Goal: Task Accomplishment & Management: Complete application form

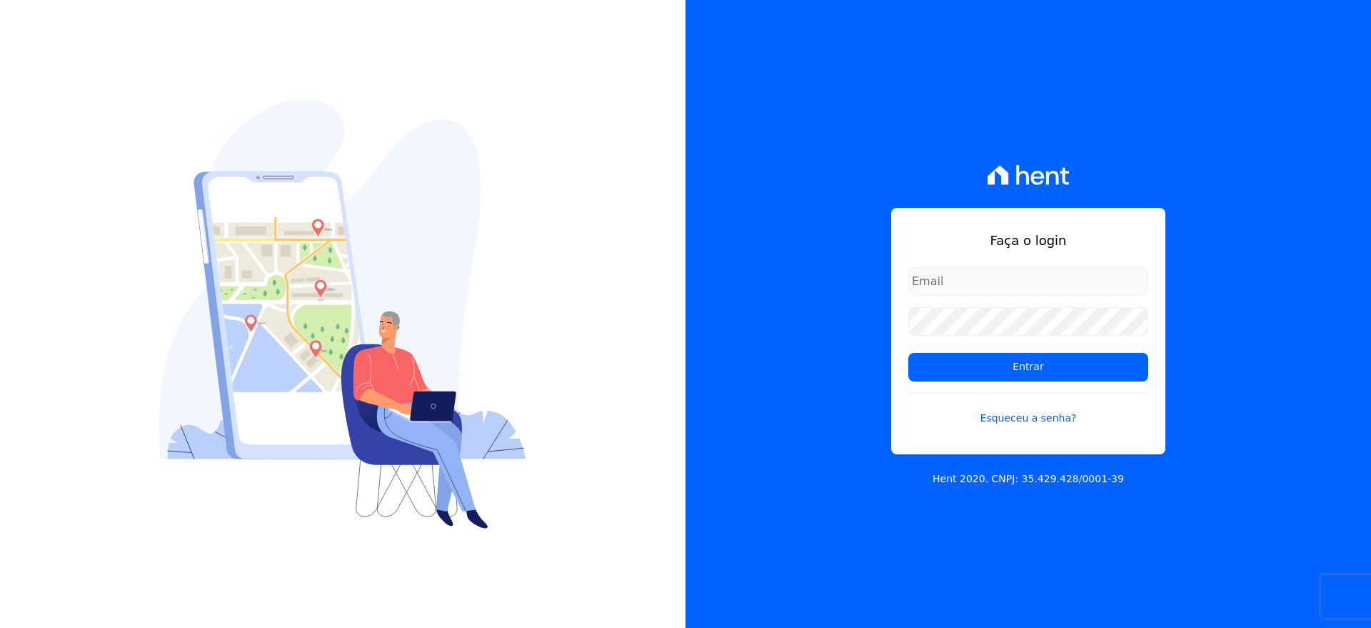
click at [954, 277] on input "email" at bounding box center [1028, 281] width 240 height 29
type input "[EMAIL_ADDRESS][DOMAIN_NAME]"
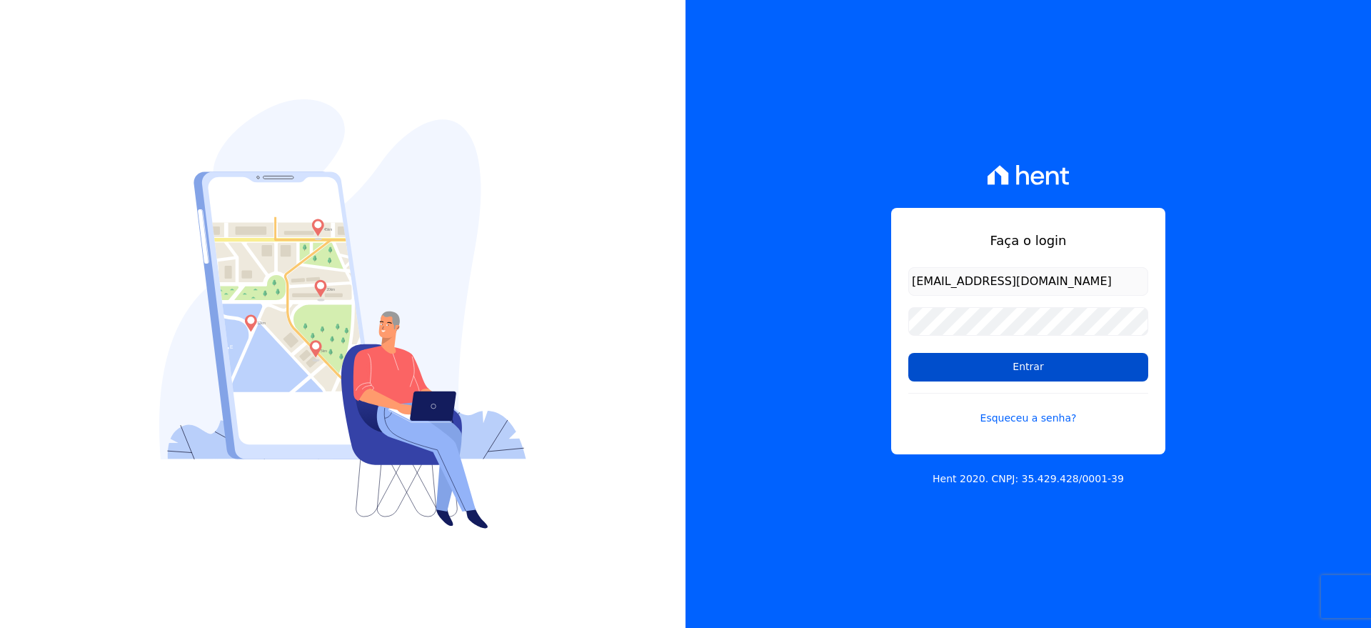
click at [1032, 361] on input "Entrar" at bounding box center [1028, 367] width 240 height 29
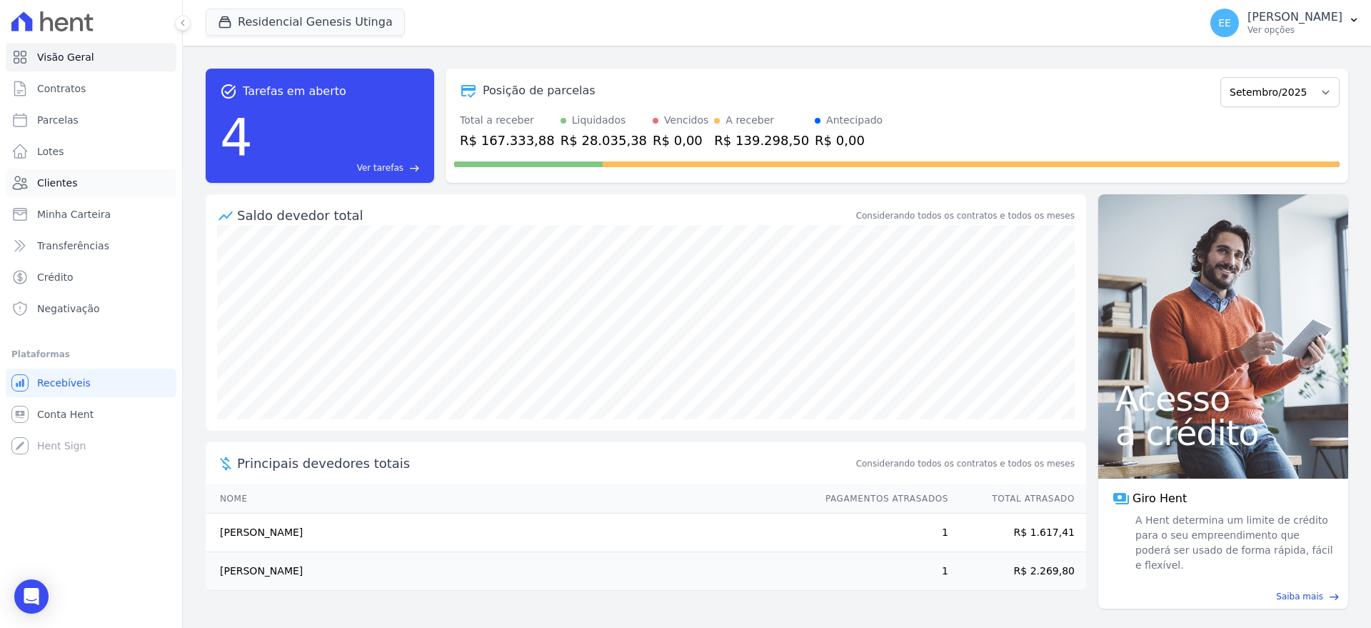
click at [49, 191] on link "Clientes" at bounding box center [91, 183] width 171 height 29
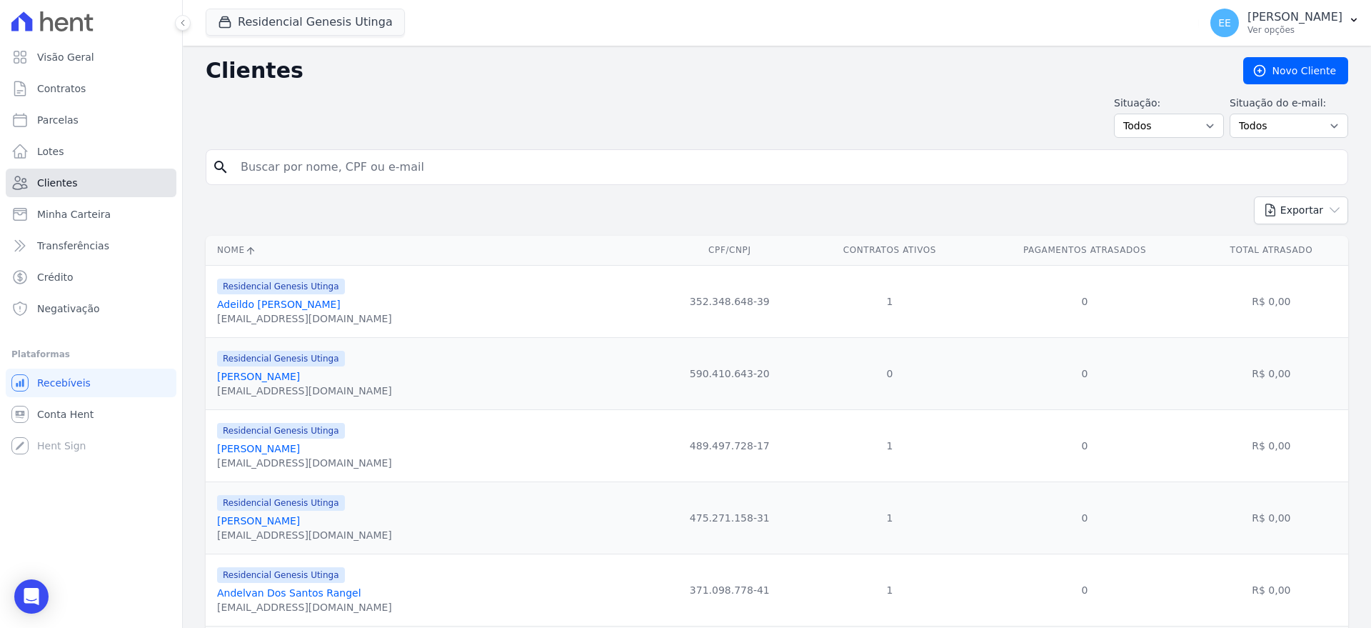
click at [83, 181] on link "Clientes" at bounding box center [91, 183] width 171 height 29
click at [1284, 71] on link "Novo Cliente" at bounding box center [1295, 70] width 105 height 27
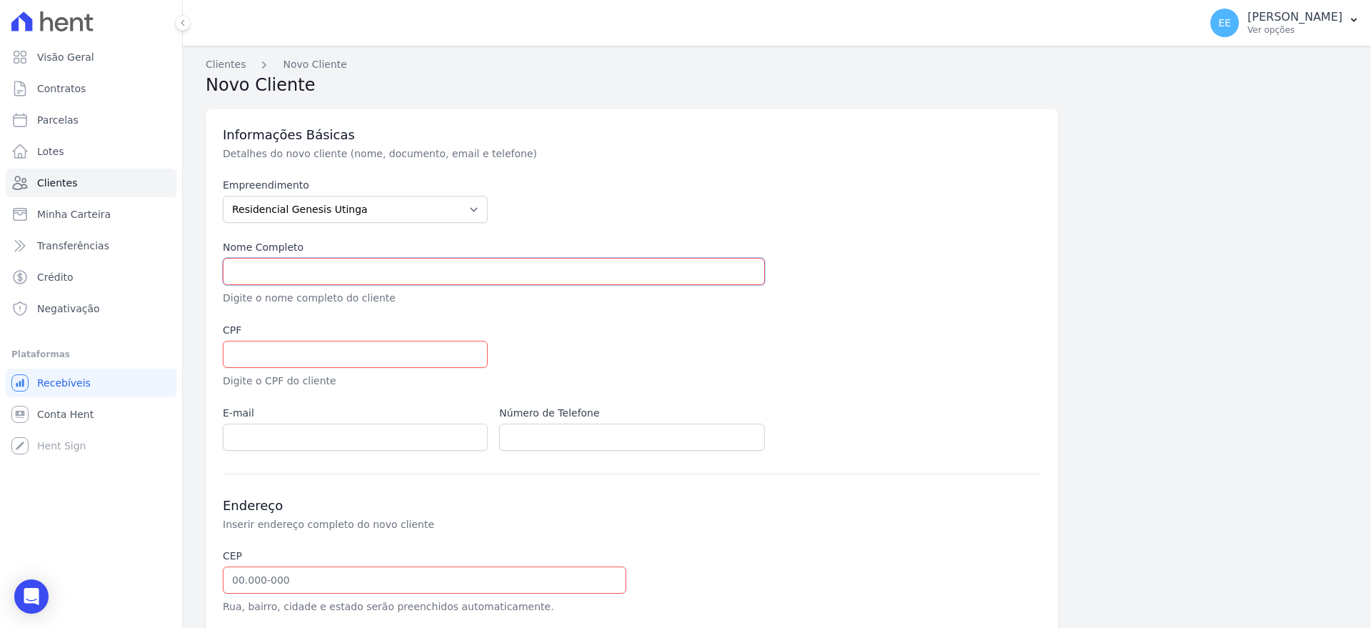
click at [273, 270] on input "text" at bounding box center [494, 271] width 542 height 27
type input "[PERSON_NAME]"
click at [304, 354] on input "text" at bounding box center [355, 354] width 265 height 27
type input "4"
type input "449.222.268-50"
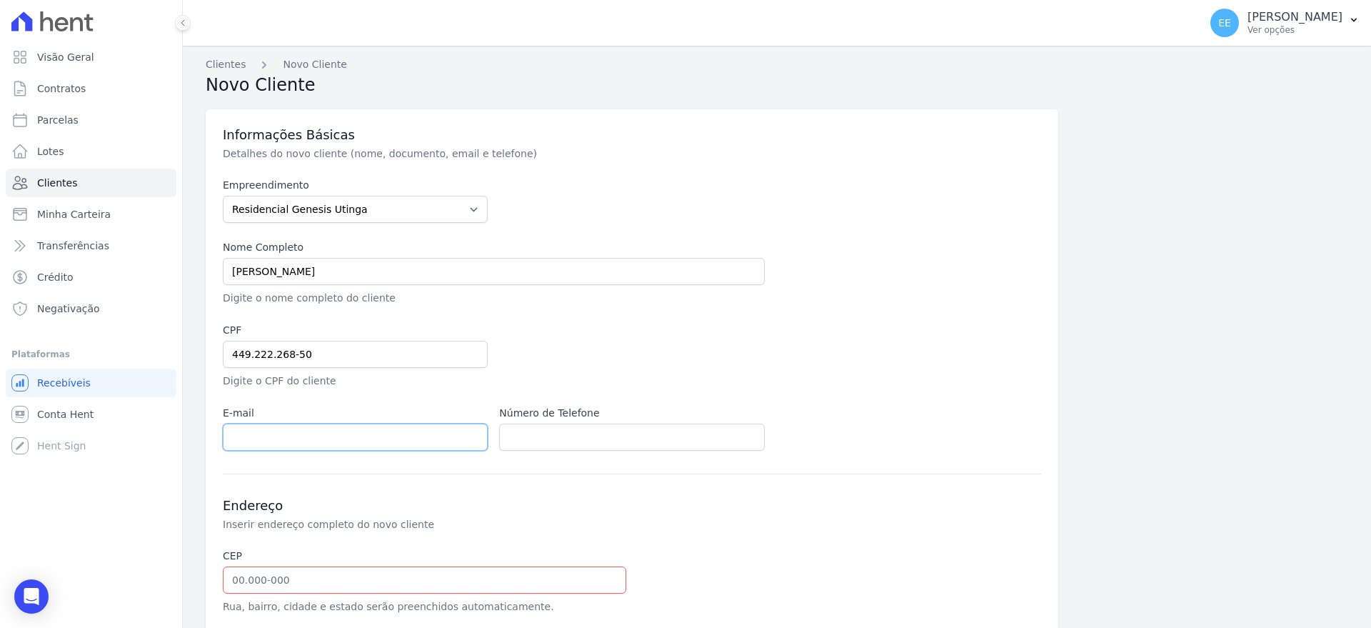
click at [376, 439] on input "email" at bounding box center [355, 436] width 265 height 27
type input "C"
type input "contato.brunolustig@gmail.com"
click at [581, 441] on input "text" at bounding box center [631, 436] width 265 height 27
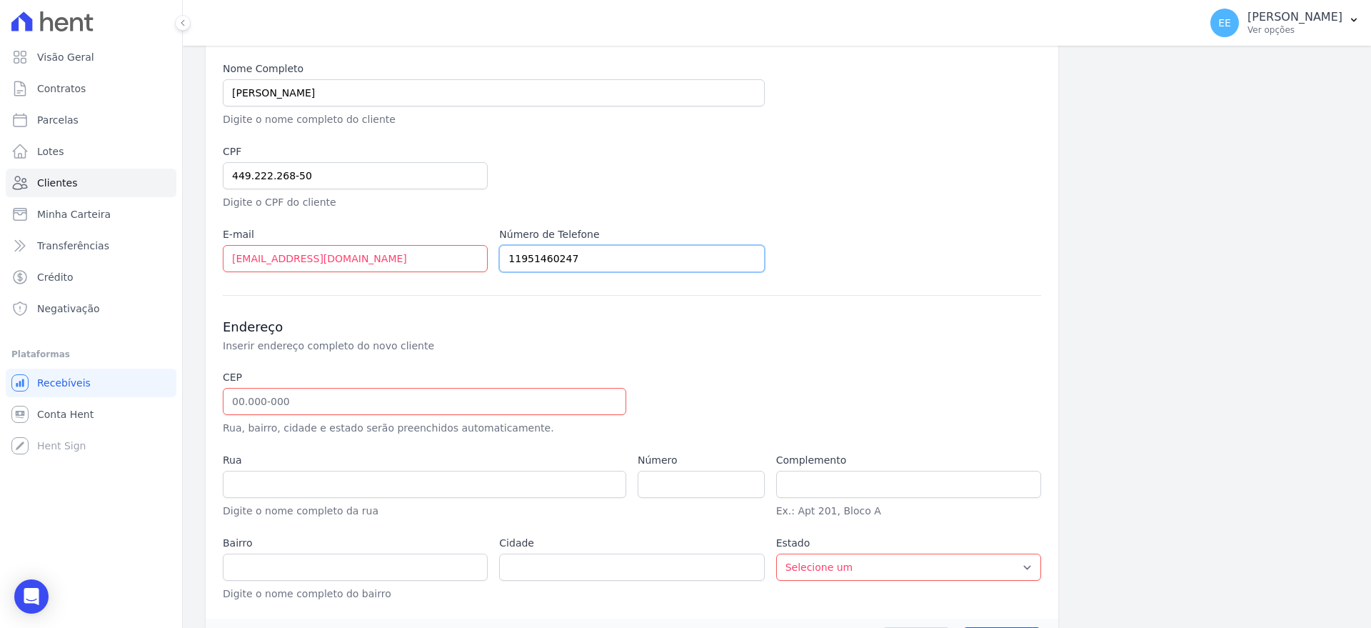
type input "11951460247"
click at [249, 400] on input "text" at bounding box center [425, 401] width 404 height 27
type input "09.090-710"
click at [710, 409] on div at bounding box center [770, 403] width 265 height 66
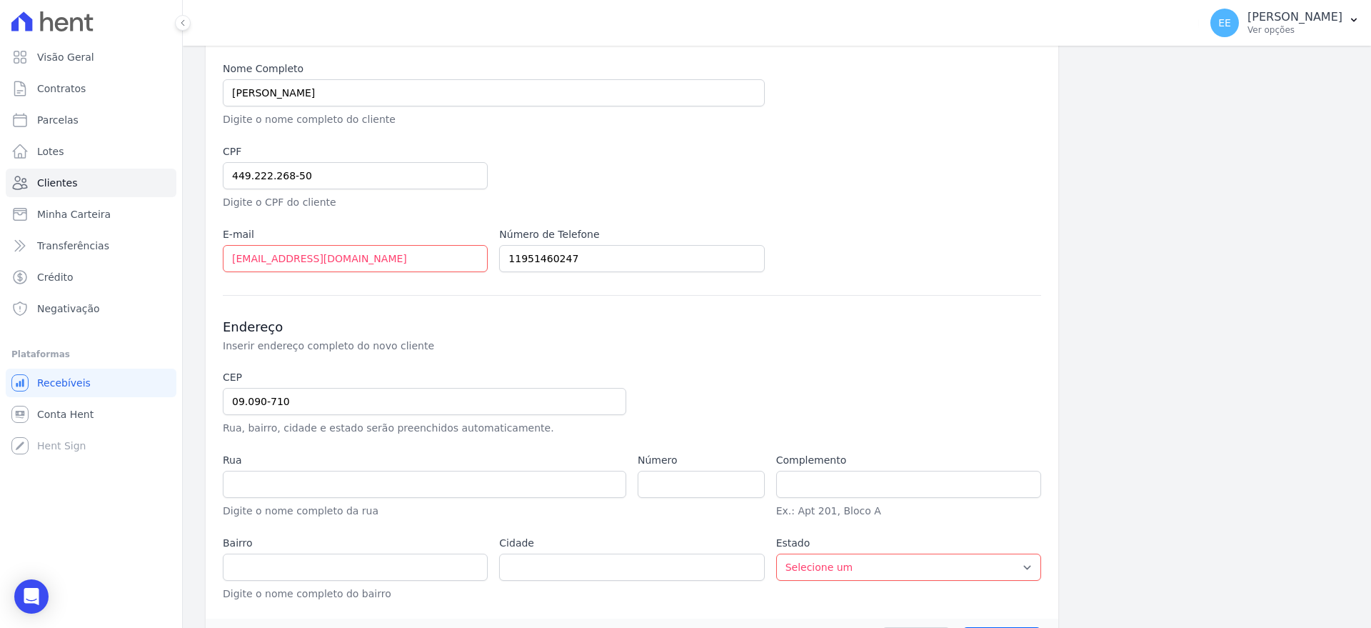
scroll to position [225, 0]
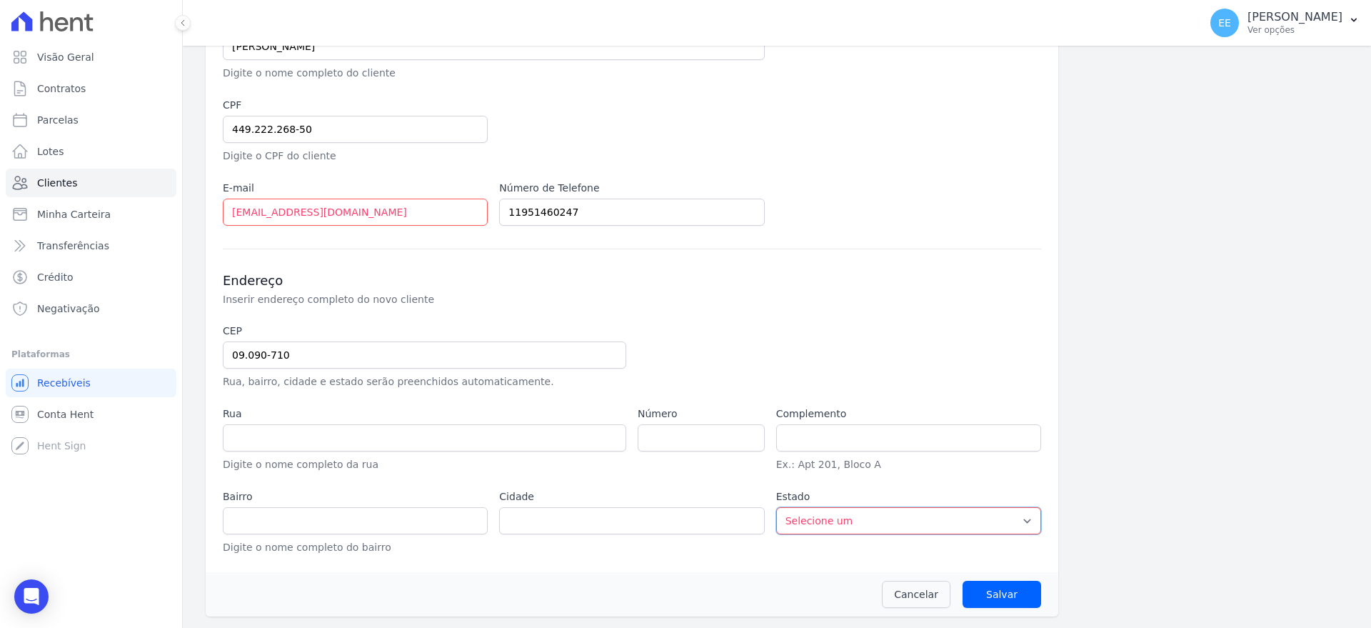
click at [983, 521] on select "Selecione um AC AL AP AM BA CE DF ES GO MA MG MT MS PA PB PR PE PI RJ RN RS RO …" at bounding box center [908, 520] width 265 height 27
type input "Avenida Padre Anchieta"
type input "Jardim"
type input "Santo André"
select select "SP"
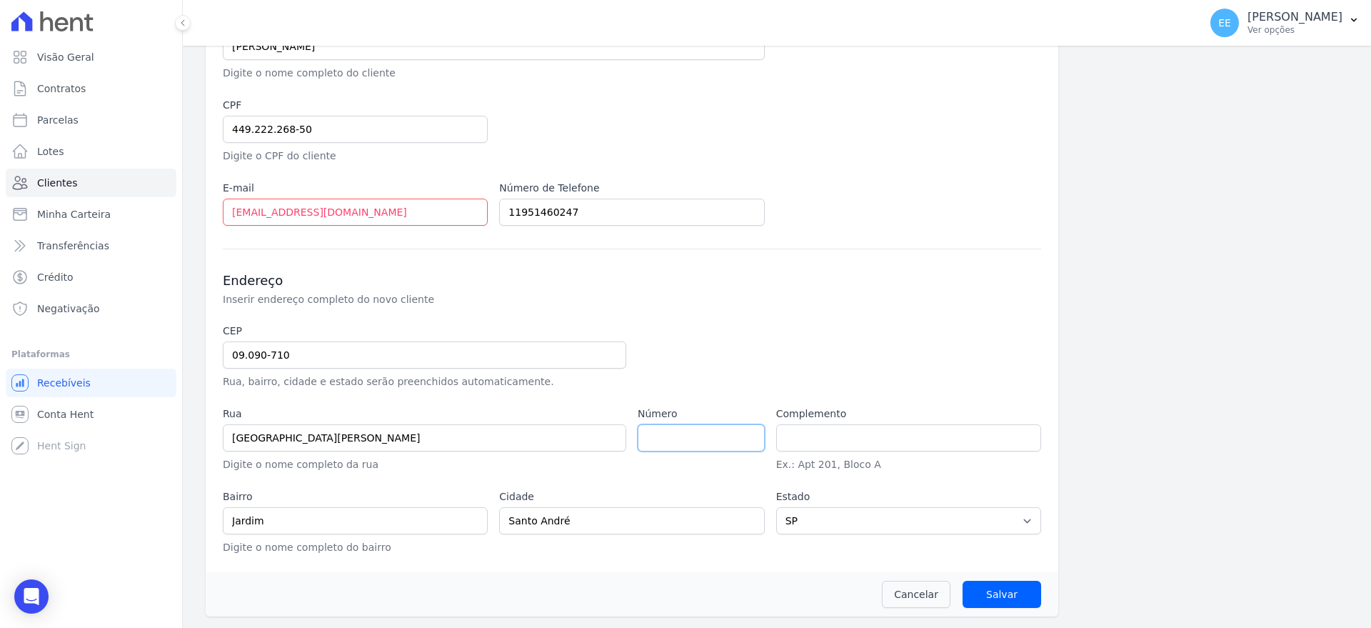
click at [683, 438] on input "number" at bounding box center [701, 437] width 127 height 27
type input "252"
click at [813, 431] on input "text" at bounding box center [908, 437] width 265 height 27
click at [1008, 595] on input "Salvar" at bounding box center [1002, 594] width 79 height 27
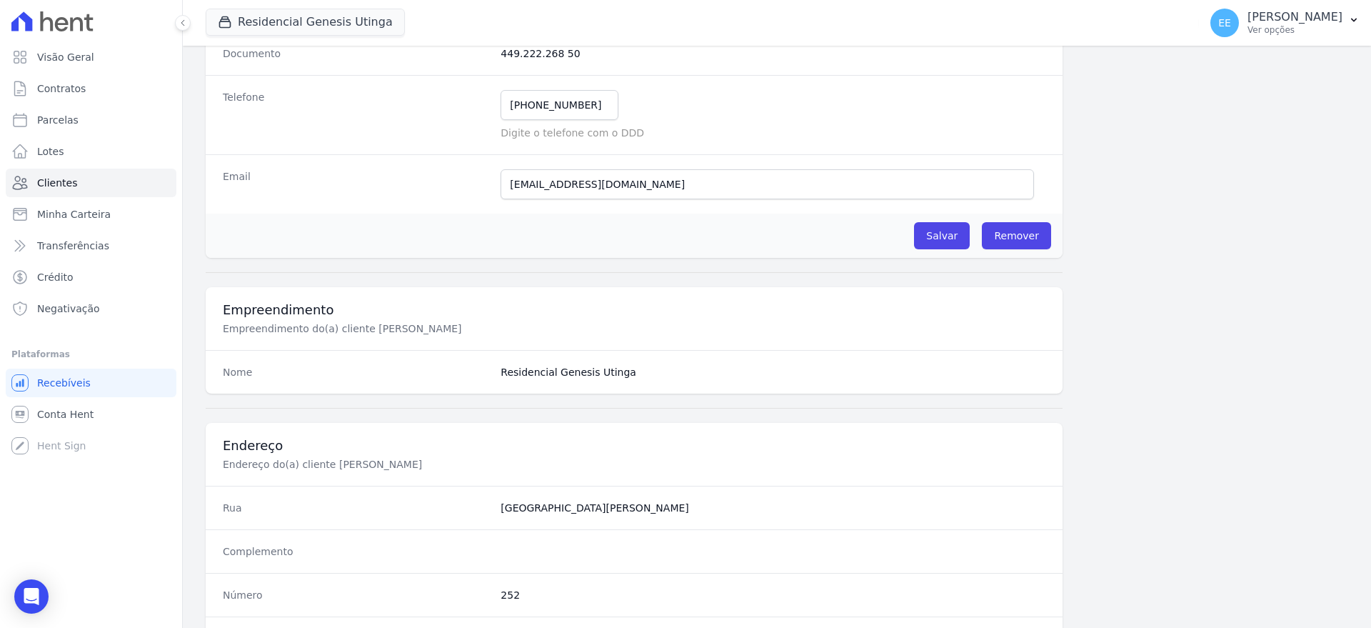
scroll to position [17, 0]
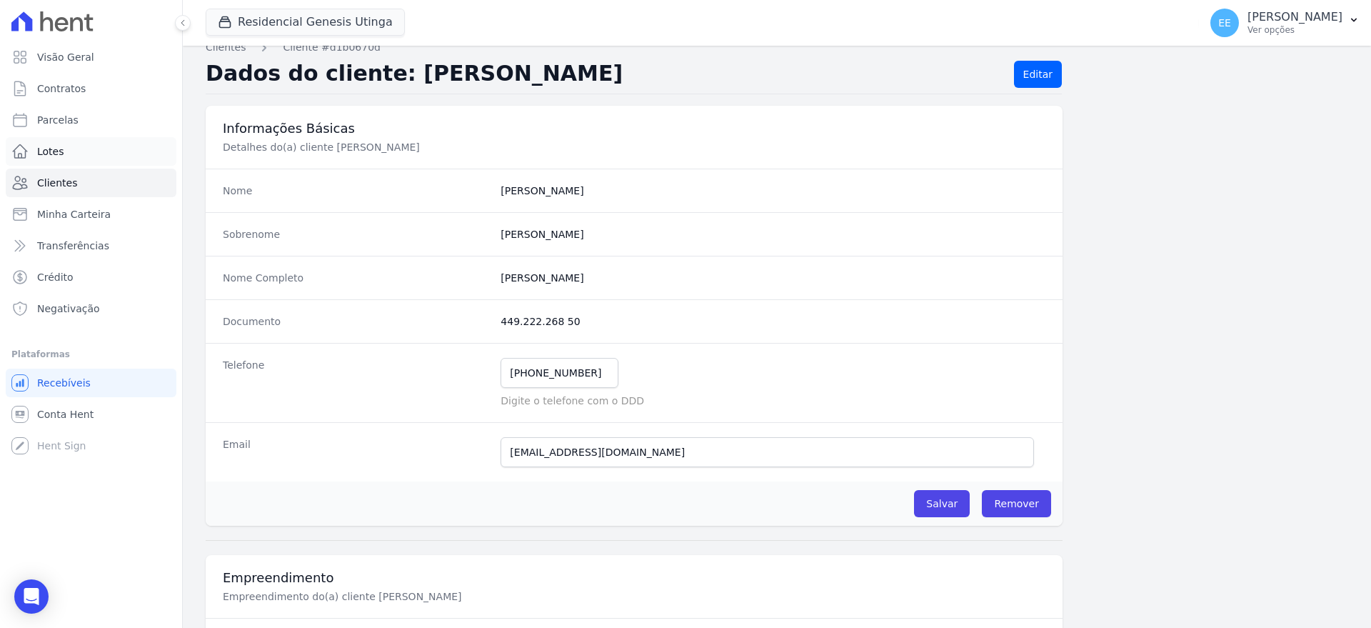
click at [74, 152] on link "Lotes" at bounding box center [91, 151] width 171 height 29
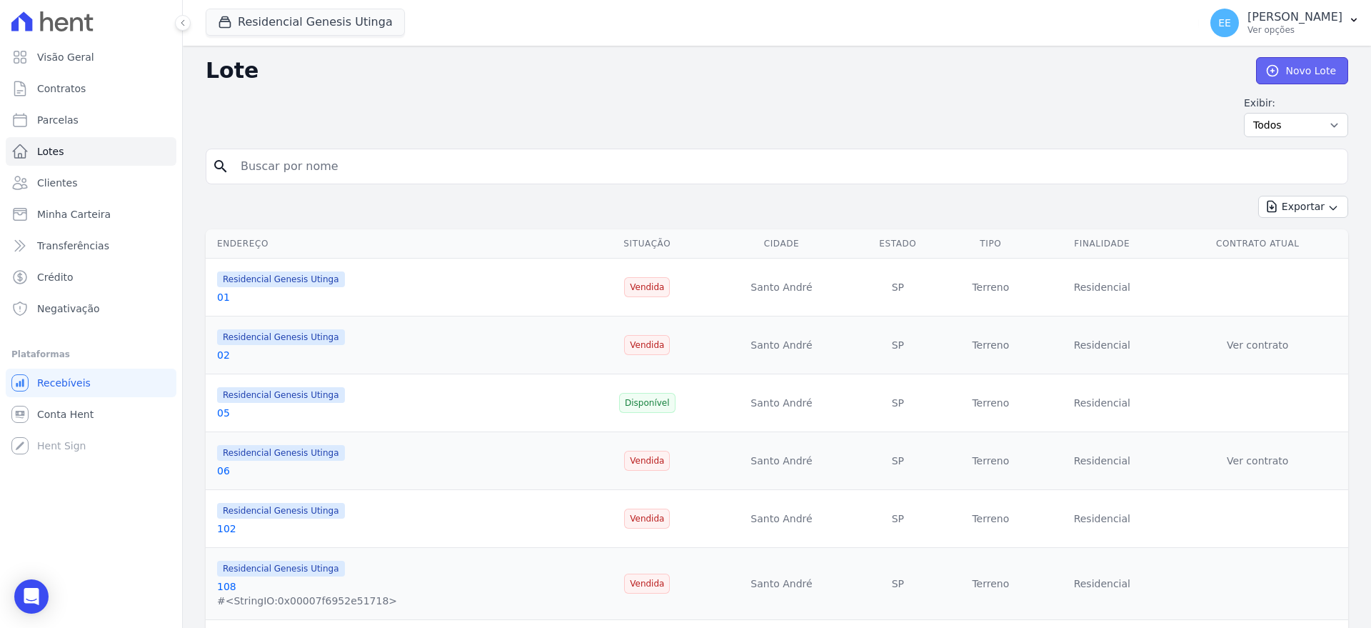
click at [1299, 66] on link "Novo Lote" at bounding box center [1302, 70] width 92 height 27
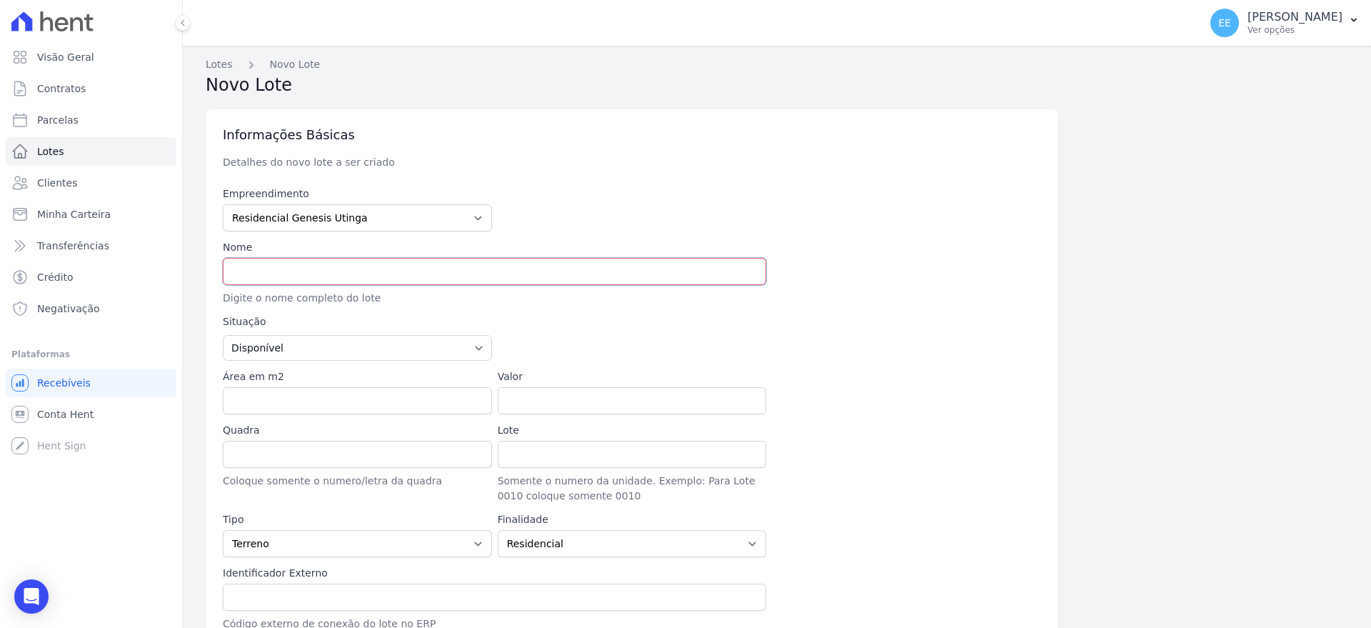
click at [289, 277] on input "text" at bounding box center [494, 271] width 543 height 27
type input "67"
click at [578, 346] on div at bounding box center [769, 337] width 543 height 46
drag, startPoint x: 476, startPoint y: 347, endPoint x: 469, endPoint y: 349, distance: 7.3
click at [476, 347] on select "Disponível Vendida Reservada Indisponível" at bounding box center [357, 348] width 269 height 26
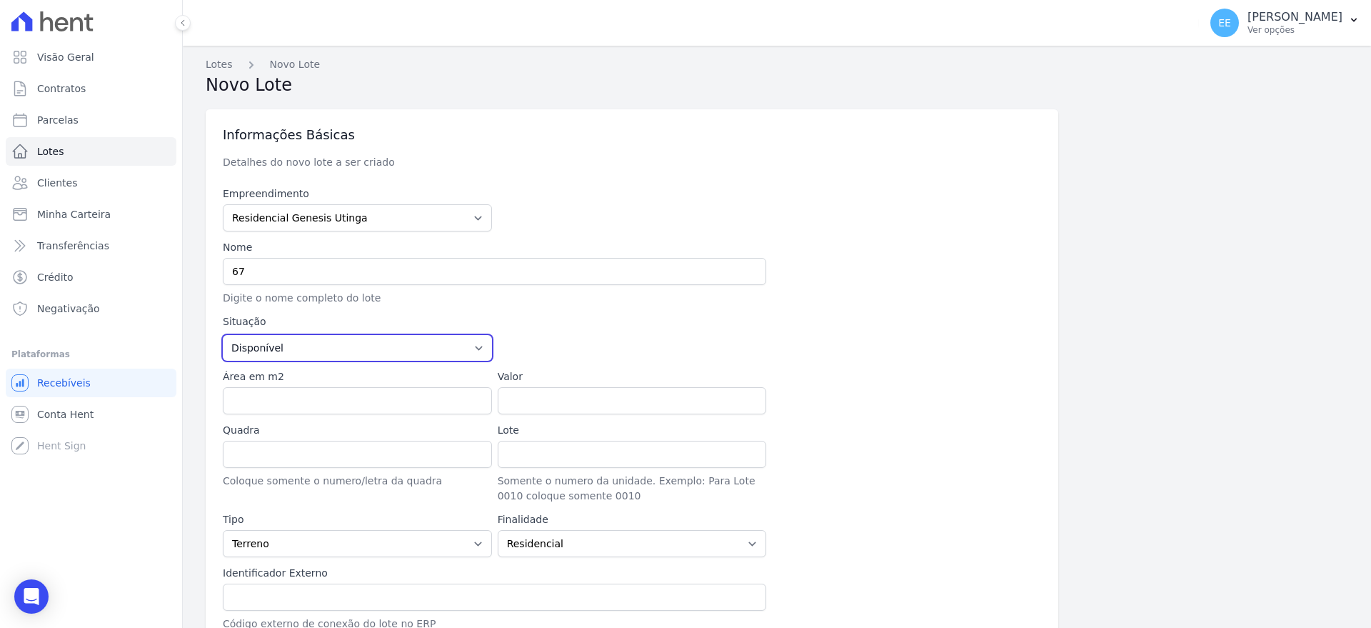
select select "sold"
click at [223, 335] on select "Disponível Vendida Reservada Indisponível" at bounding box center [357, 348] width 269 height 26
click at [592, 401] on input "Valor" at bounding box center [632, 400] width 269 height 27
type input "332500.00"
click at [890, 376] on div at bounding box center [906, 391] width 269 height 45
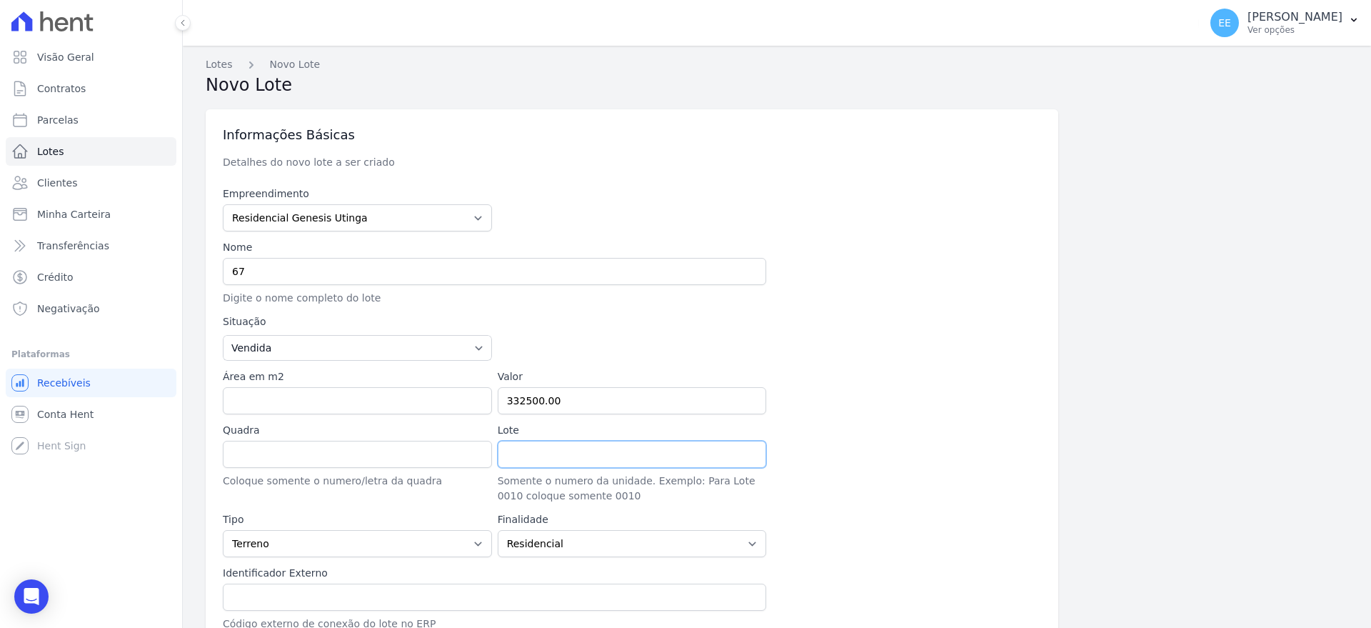
click at [586, 451] on input "Lote" at bounding box center [632, 454] width 269 height 27
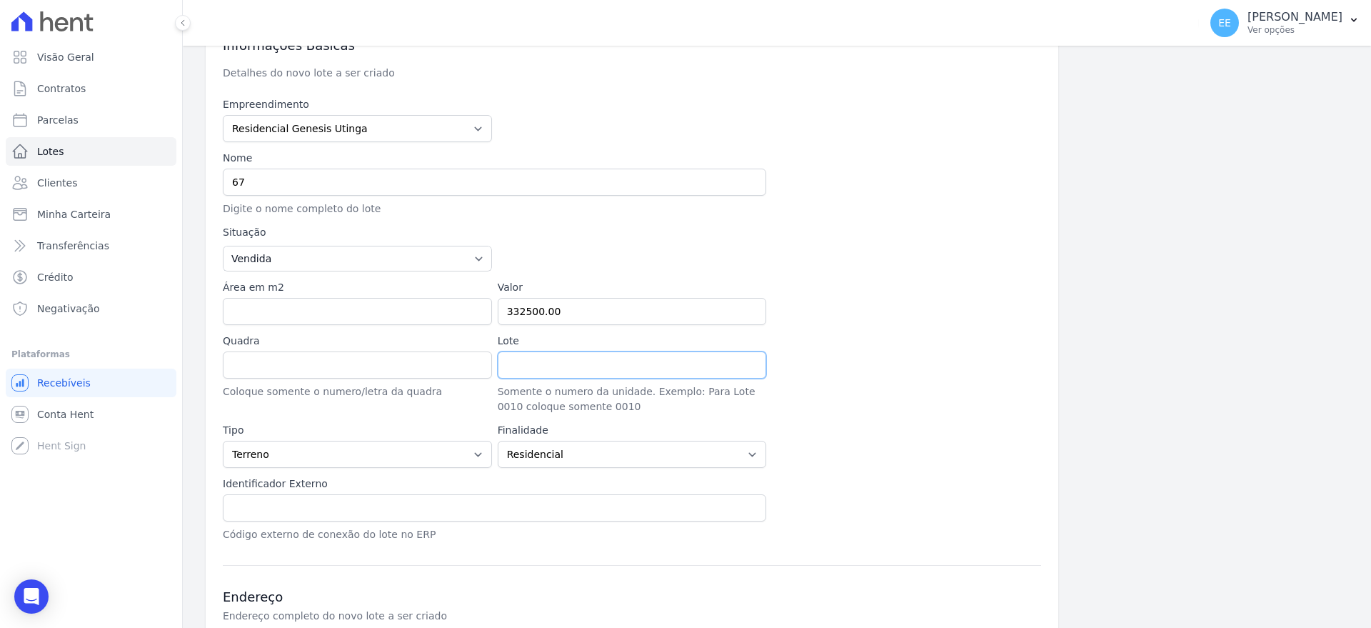
scroll to position [357, 0]
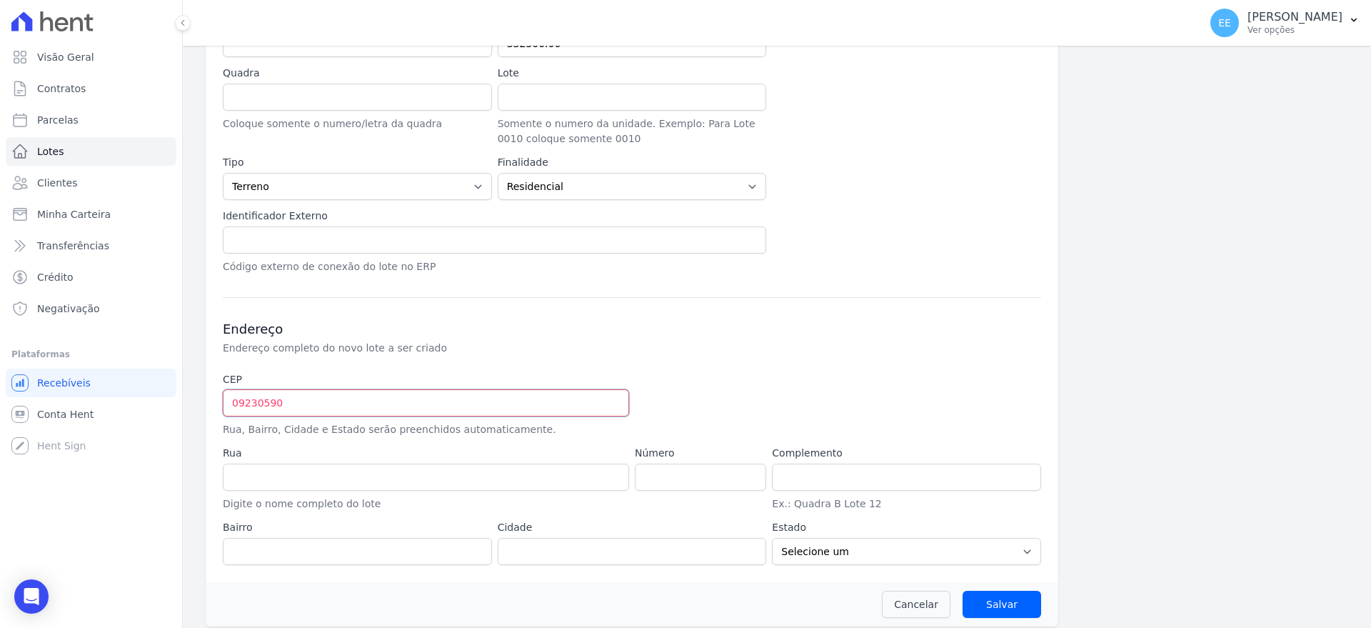
click at [303, 403] on input "09230590" at bounding box center [426, 402] width 406 height 27
type input "09.230-590"
click at [963, 591] on input "Salvar" at bounding box center [1002, 604] width 79 height 27
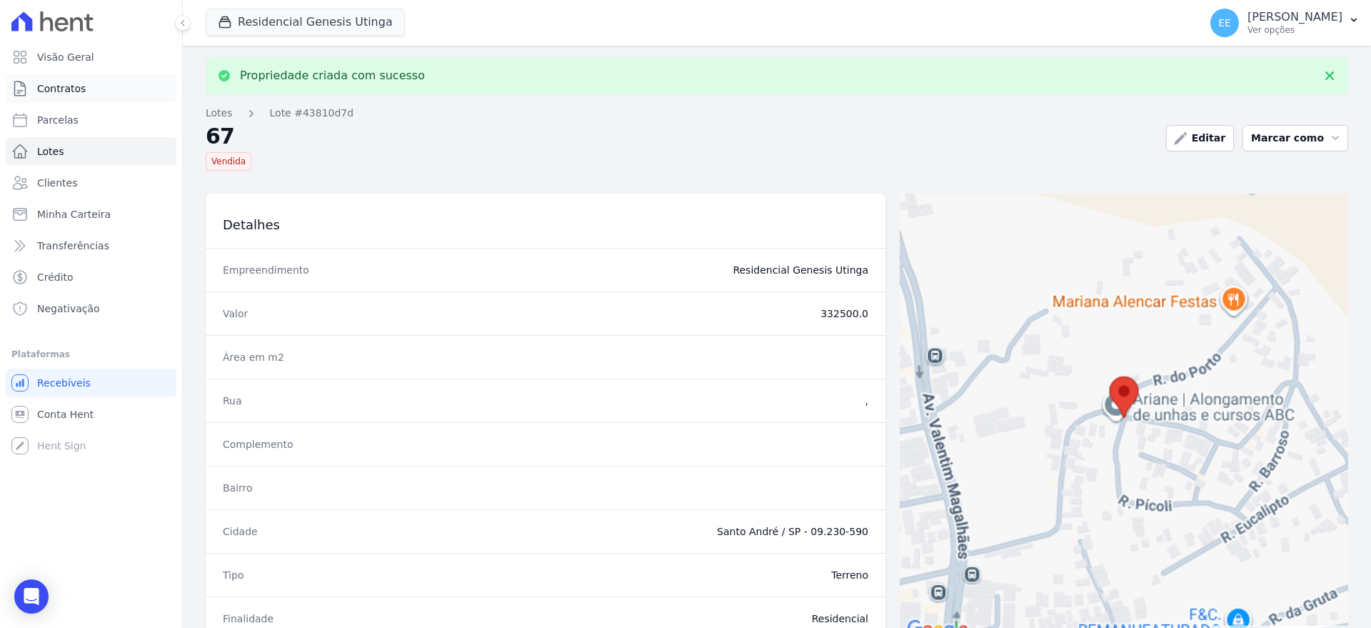
click at [69, 91] on span "Contratos" at bounding box center [61, 88] width 49 height 14
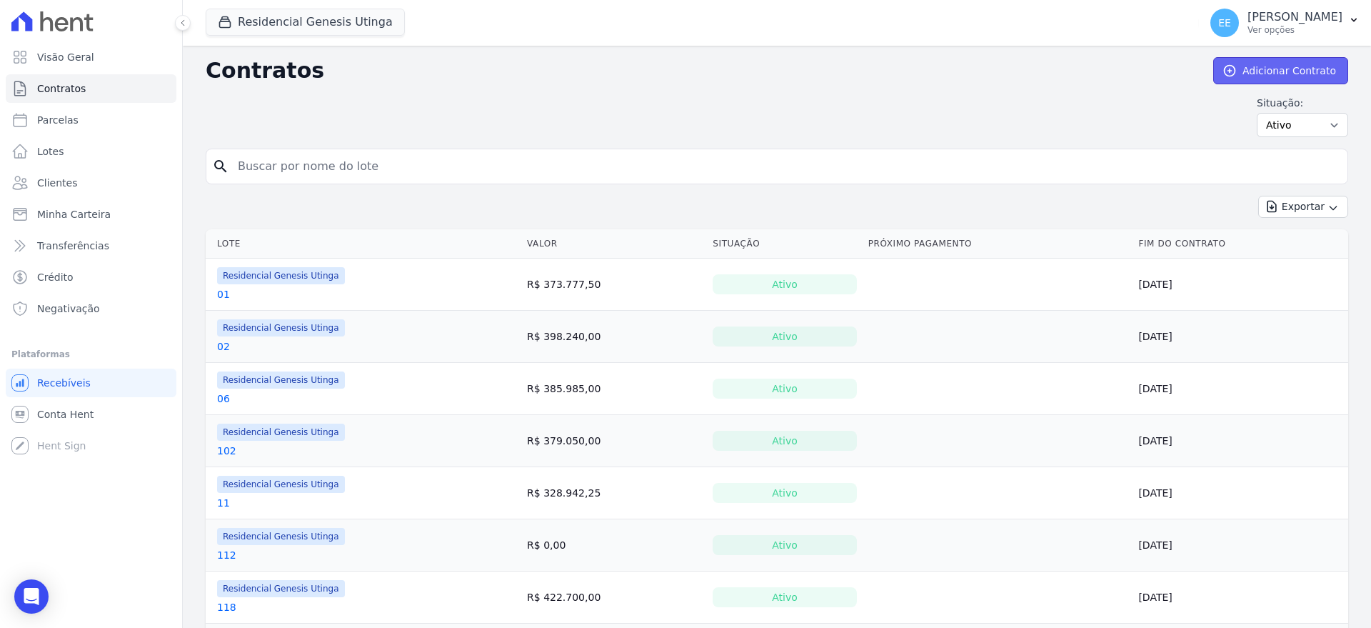
click at [1251, 66] on link "Adicionar Contrato" at bounding box center [1280, 70] width 135 height 27
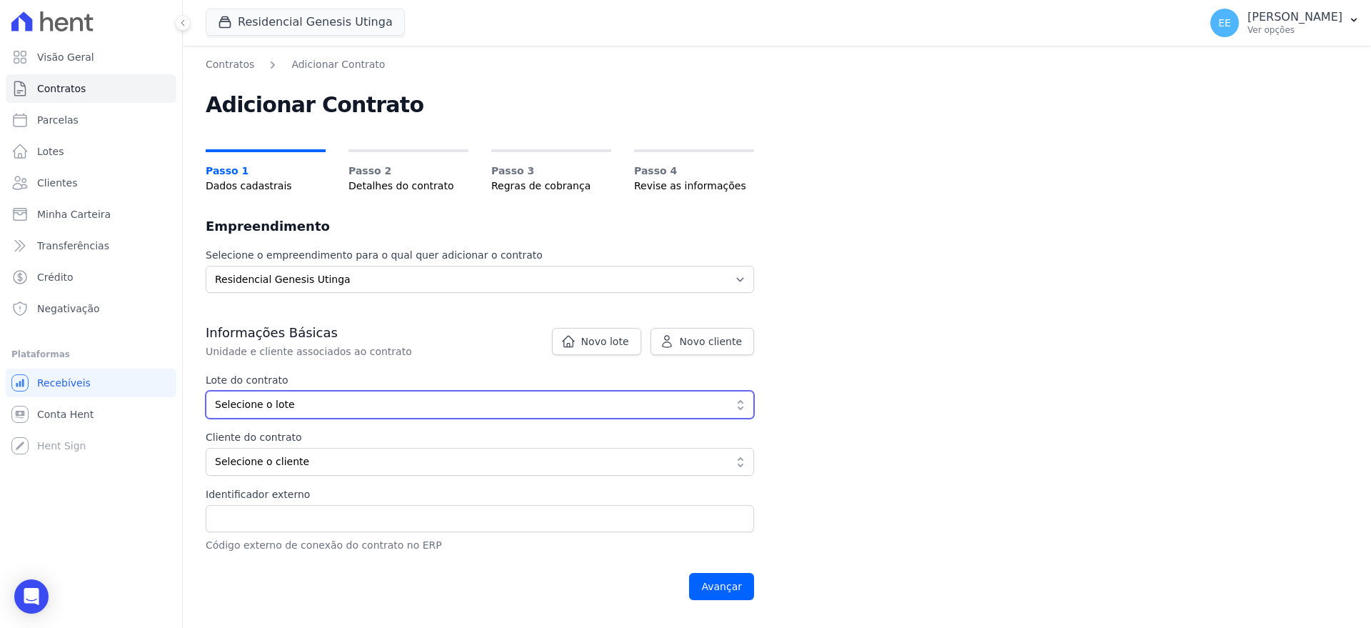
click at [593, 411] on span "Selecione o lote" at bounding box center [470, 404] width 510 height 15
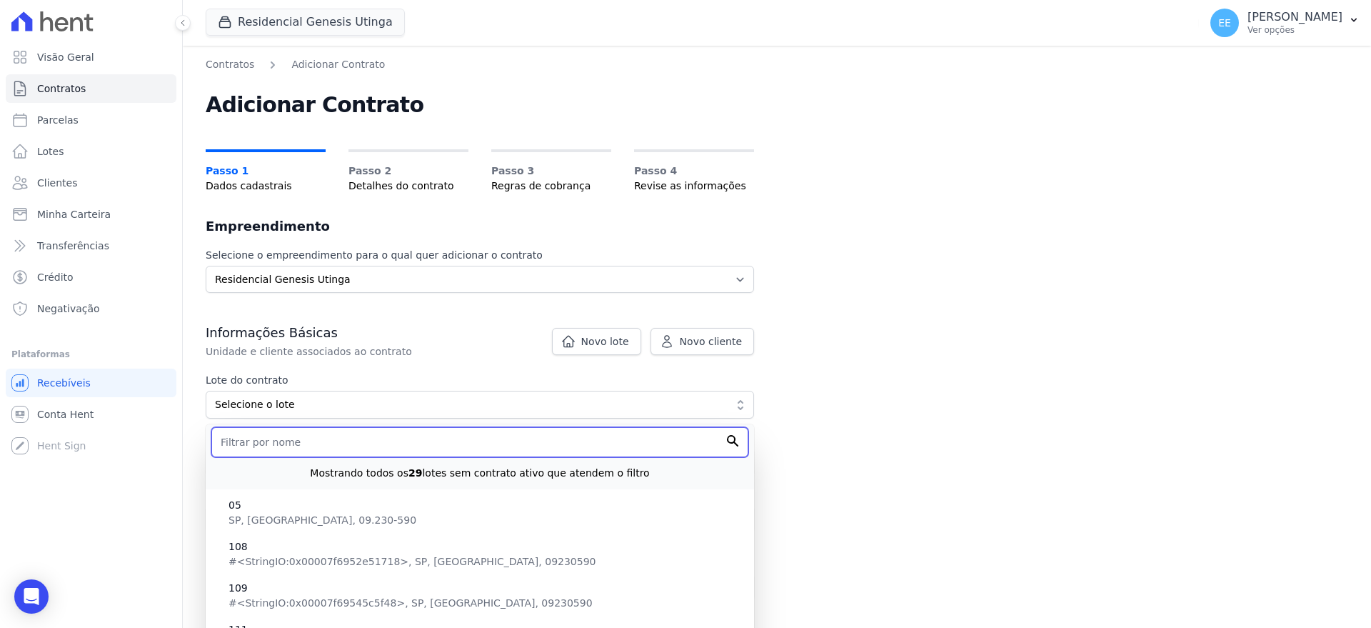
click at [306, 442] on input "text" at bounding box center [479, 442] width 537 height 30
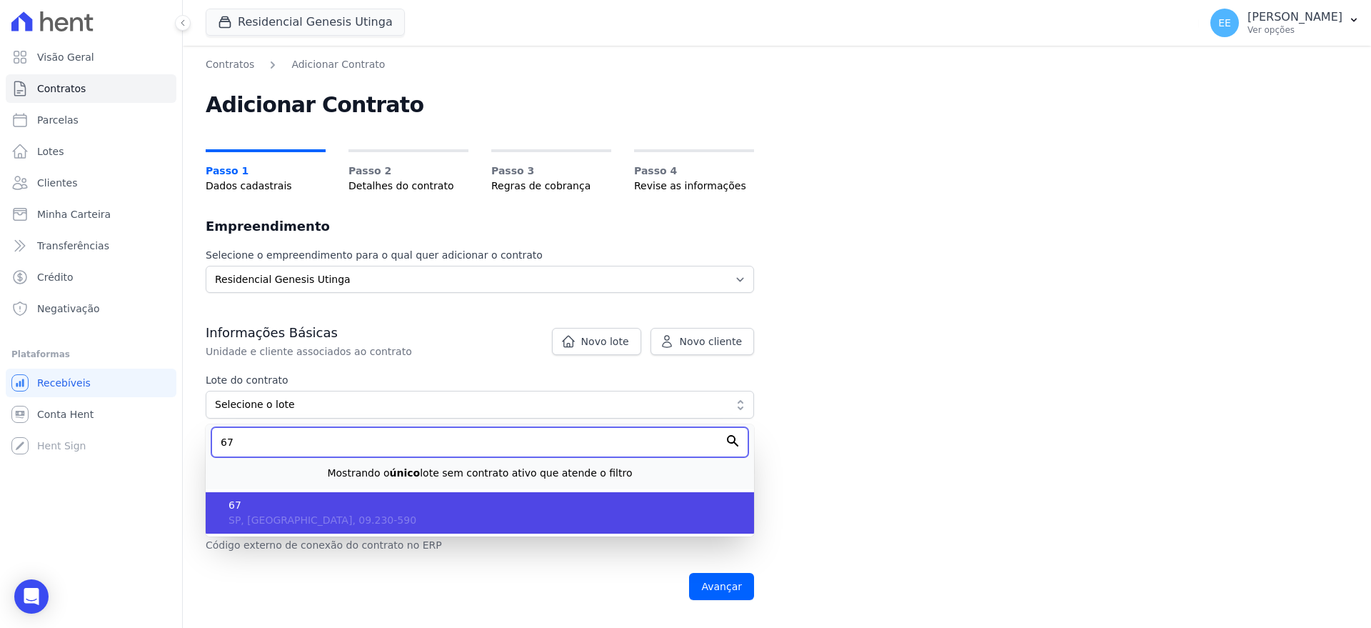
type input "67"
click at [321, 514] on span "SP, Santo André, 09.230-590" at bounding box center [323, 519] width 188 height 11
type input "43810d7d-64b2-4b95-82bb-a3563749f3d6"
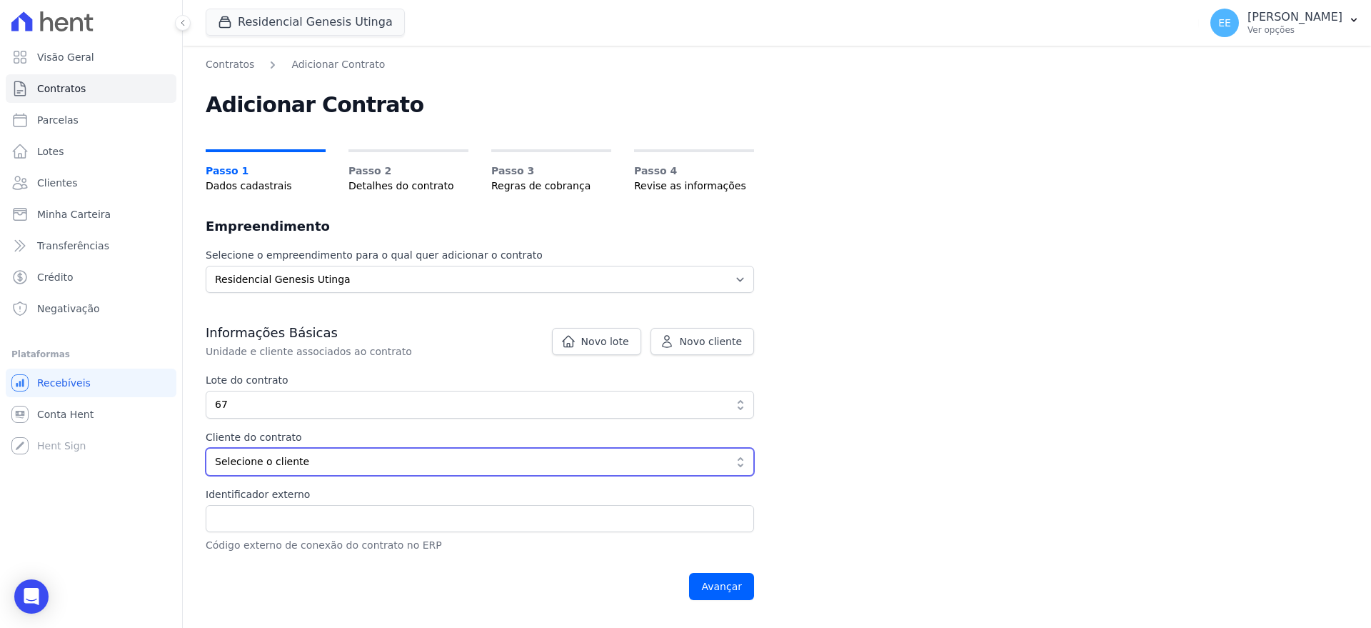
click at [719, 461] on span "Selecione o cliente" at bounding box center [470, 461] width 510 height 15
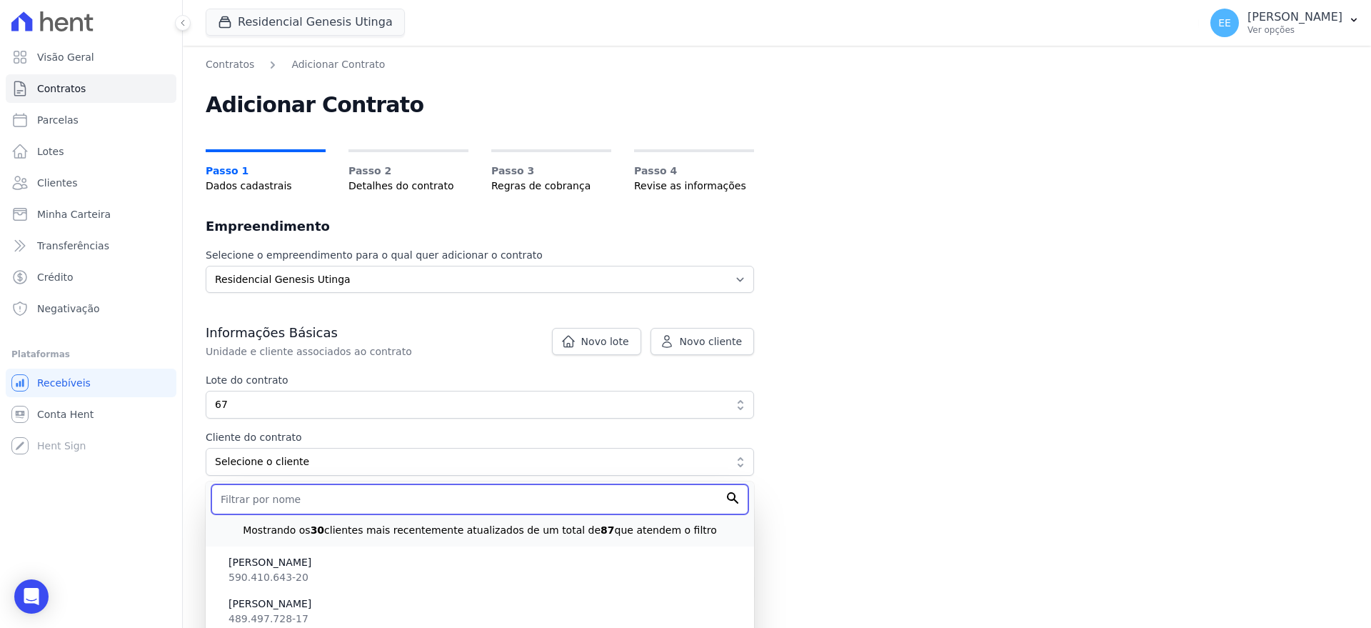
click at [283, 503] on input "text" at bounding box center [479, 499] width 537 height 30
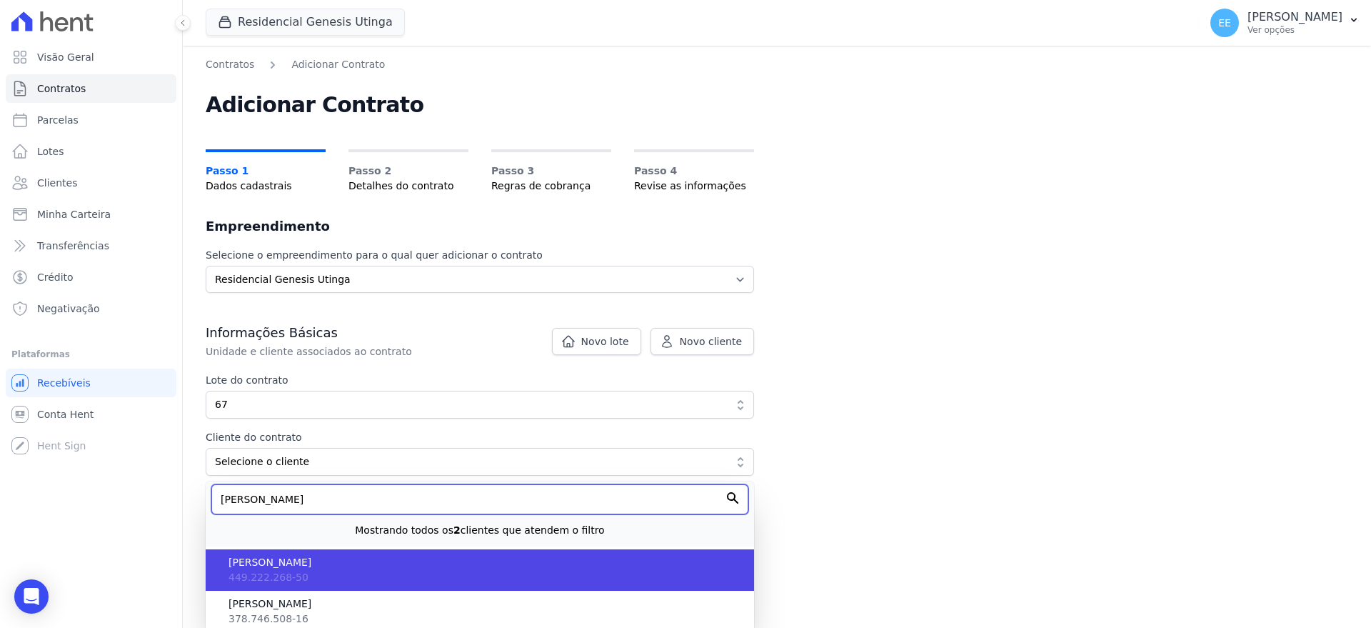
type input "bruno"
click at [284, 558] on span "[PERSON_NAME]" at bounding box center [486, 562] width 514 height 15
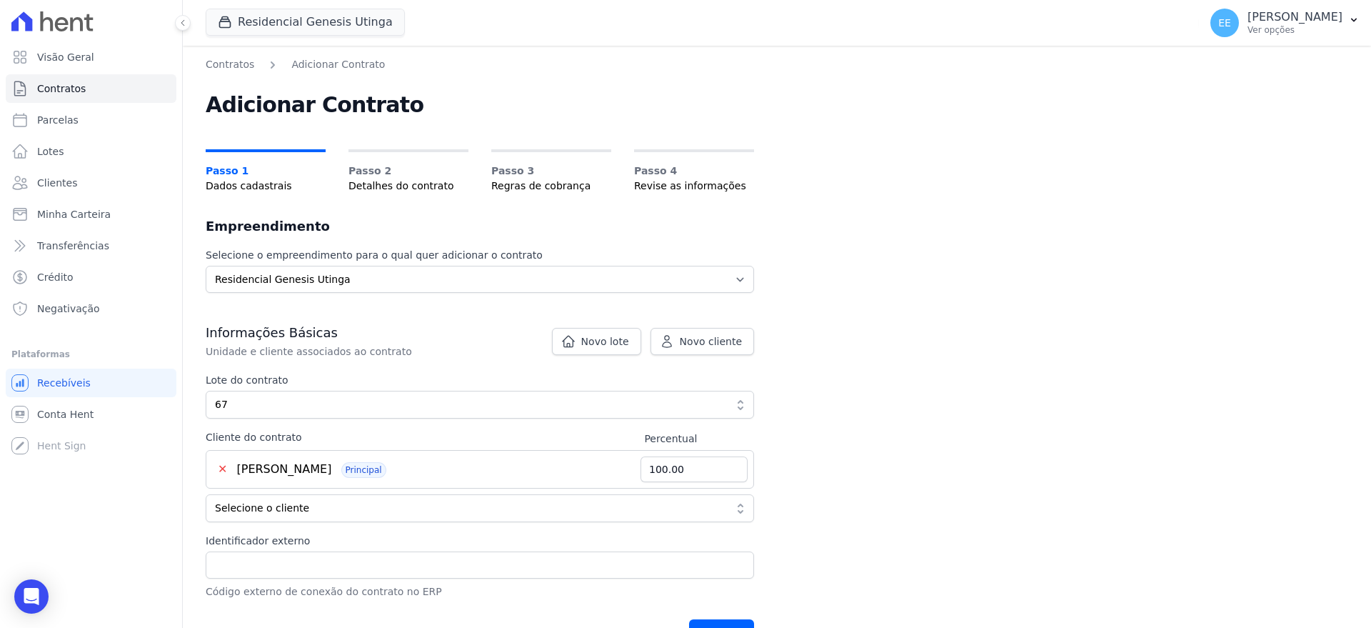
scroll to position [179, 0]
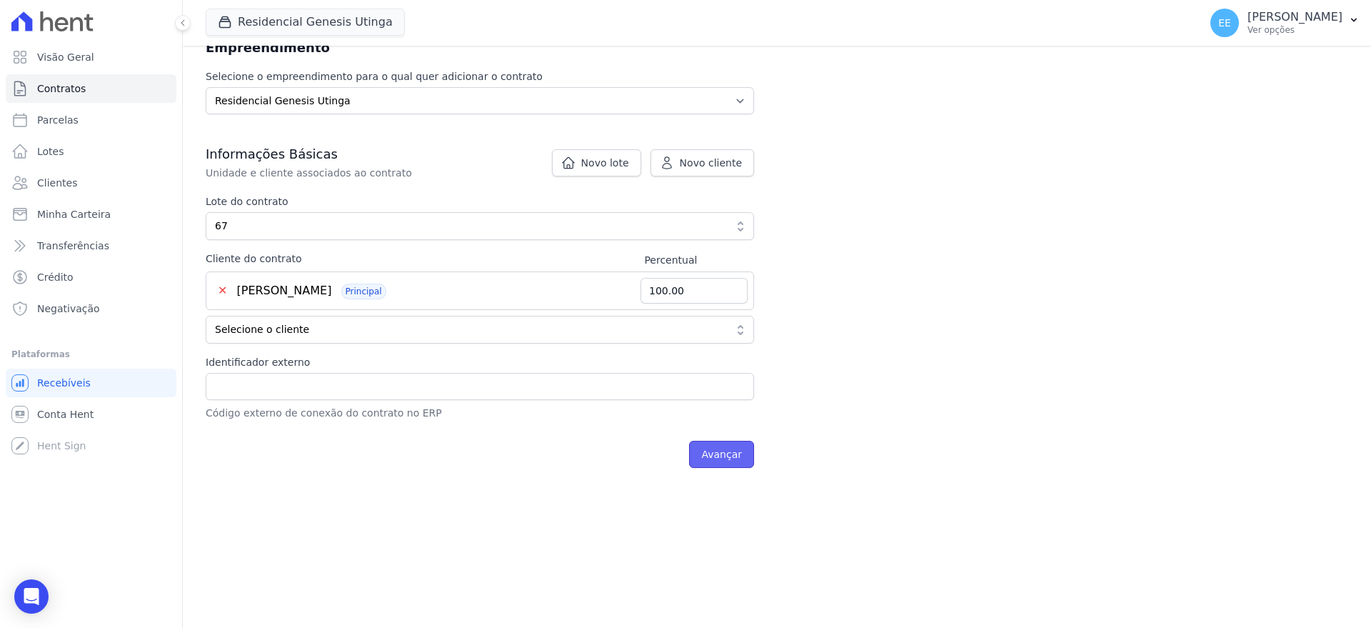
click at [723, 456] on input "Avançar" at bounding box center [721, 454] width 65 height 27
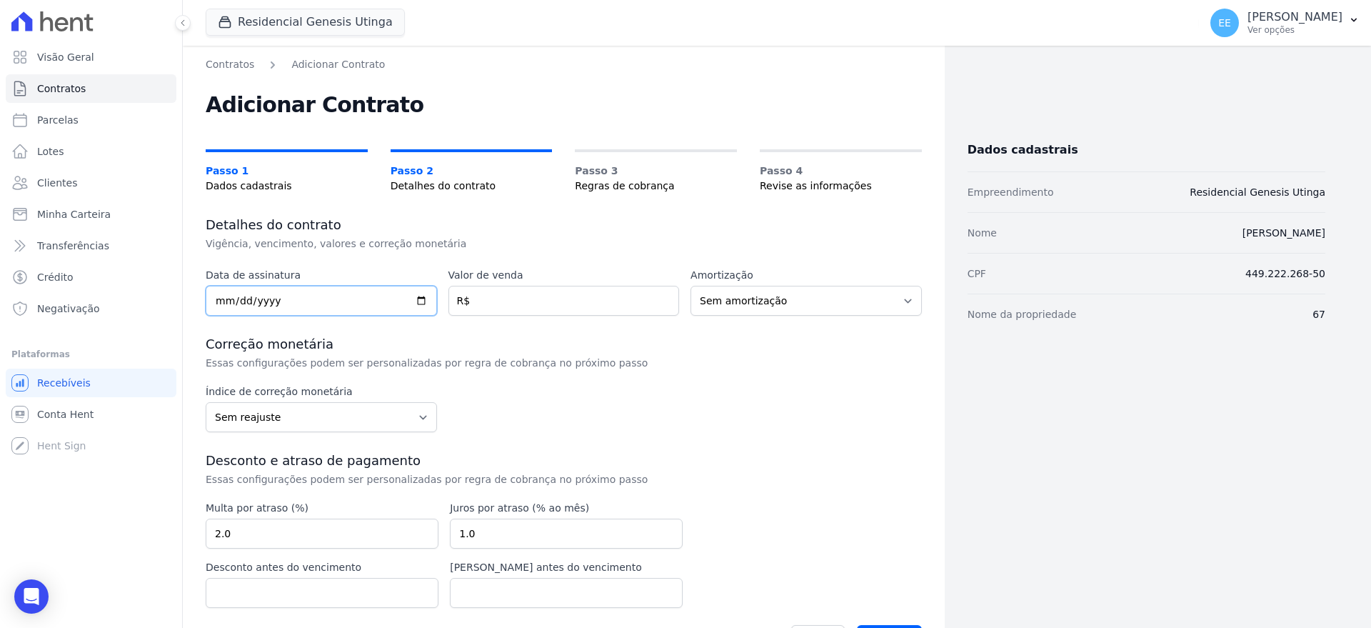
click at [218, 302] on input "date" at bounding box center [321, 301] width 231 height 30
type input "2025-09-08"
click at [487, 293] on input "number" at bounding box center [563, 301] width 231 height 30
click at [710, 327] on div "Data de assinatura 2025-09-08 Valor de venda 12500.00 R$ Amortização Sem amorti…" at bounding box center [564, 464] width 716 height 393
click at [524, 297] on input "12500.00" at bounding box center [563, 301] width 231 height 30
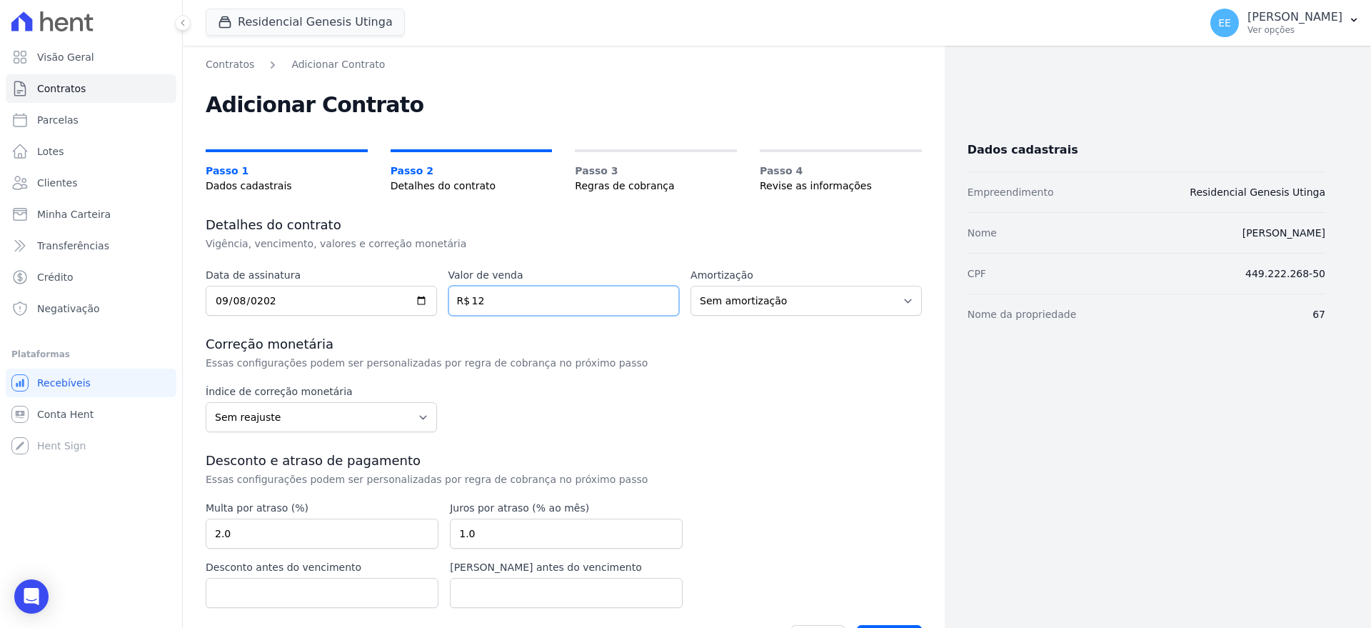
type input "1"
type input "332500.00"
click at [732, 374] on div "Data de assinatura 2025-09-08 Valor de venda 332500.00 R$ Amortização Sem amort…" at bounding box center [564, 464] width 716 height 393
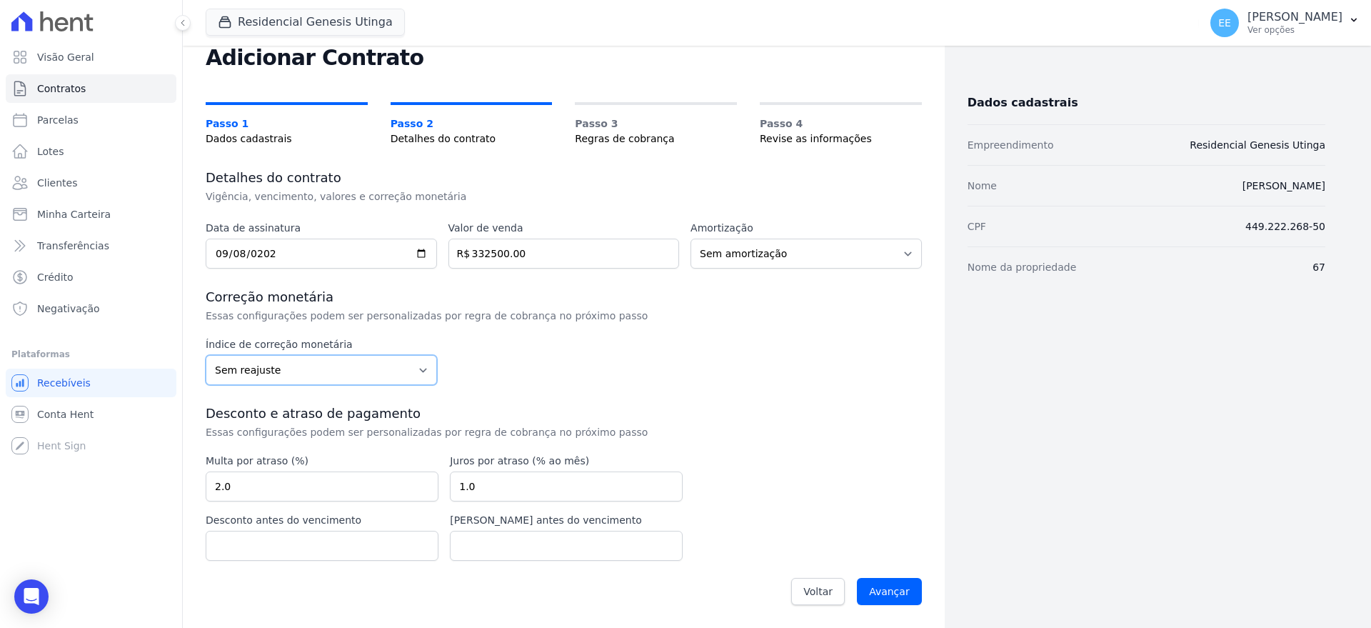
click at [414, 367] on select "Sem reajuste Média dos últimos 12 meses acumulado de INCCM Média dos últimos 12…" at bounding box center [321, 370] width 231 height 30
select select "inccdi"
click at [206, 355] on select "Sem reajuste Média dos últimos 12 meses acumulado de INCCM Média dos últimos 12…" at bounding box center [321, 370] width 231 height 30
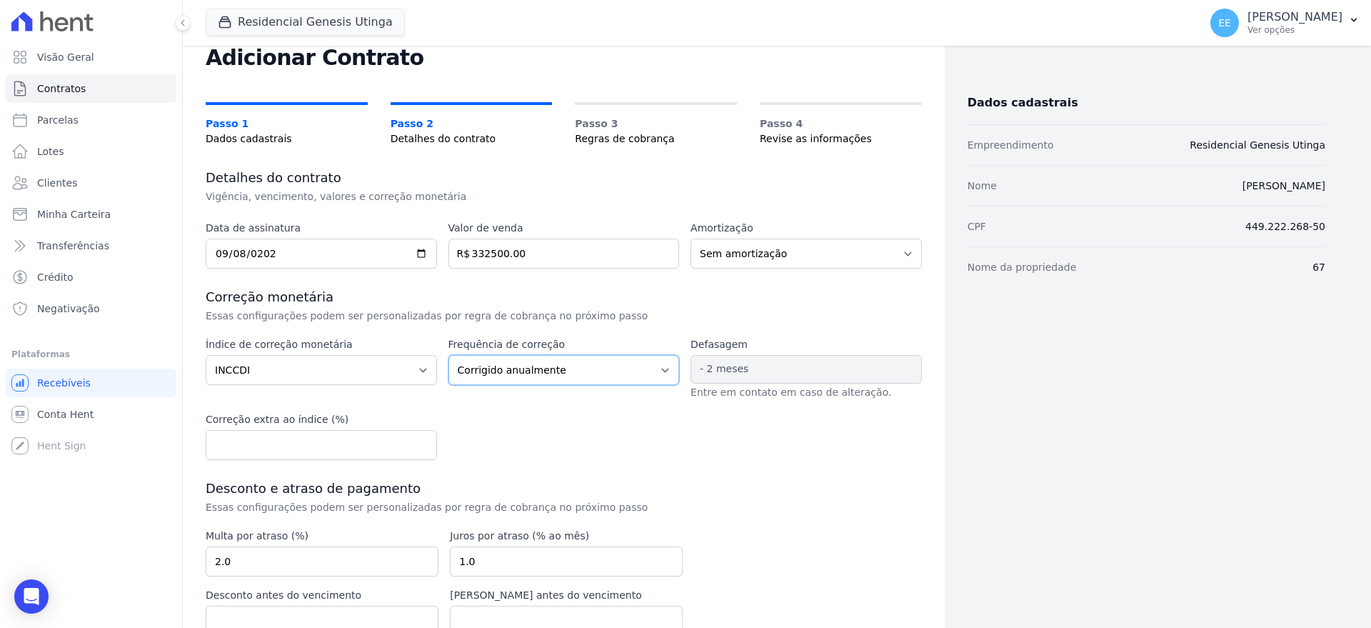
click at [651, 371] on select "Corrigido semestralmente Corrigido mensalmente Corrigido anualmente" at bounding box center [563, 370] width 231 height 30
select select "monthly"
click at [448, 355] on select "Corrigido semestralmente Corrigido mensalmente Corrigido anualmente" at bounding box center [563, 370] width 231 height 30
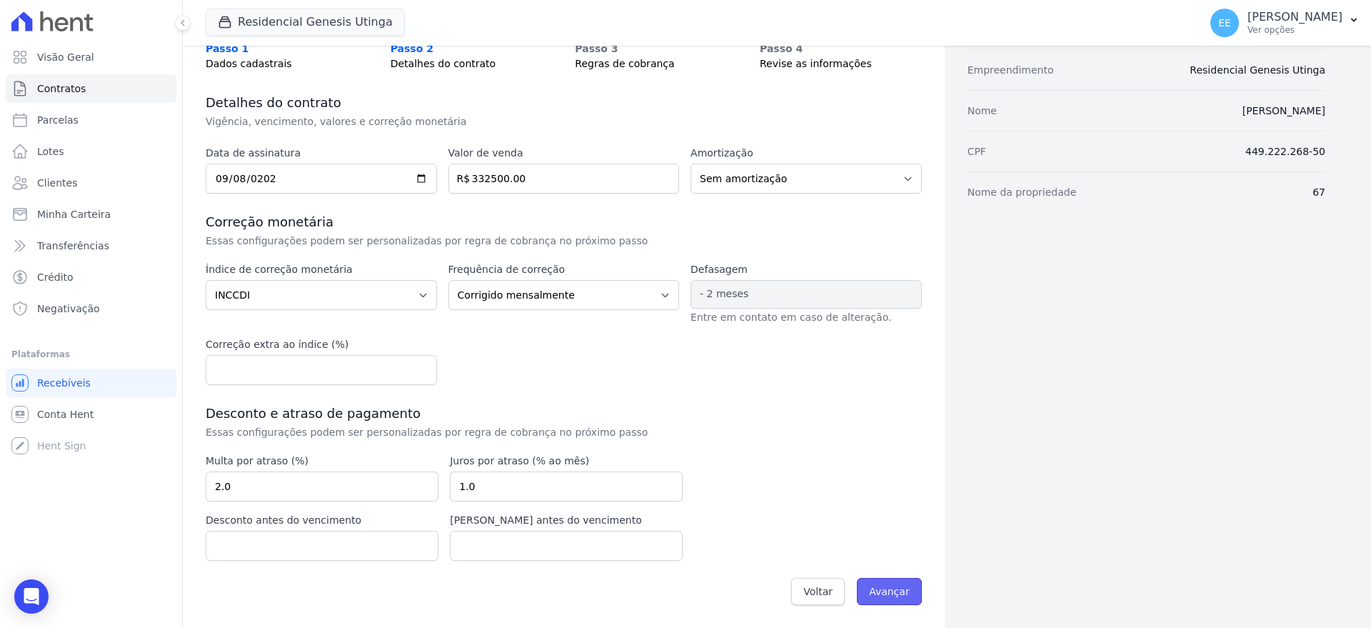
click at [869, 588] on input "Avançar" at bounding box center [889, 591] width 65 height 27
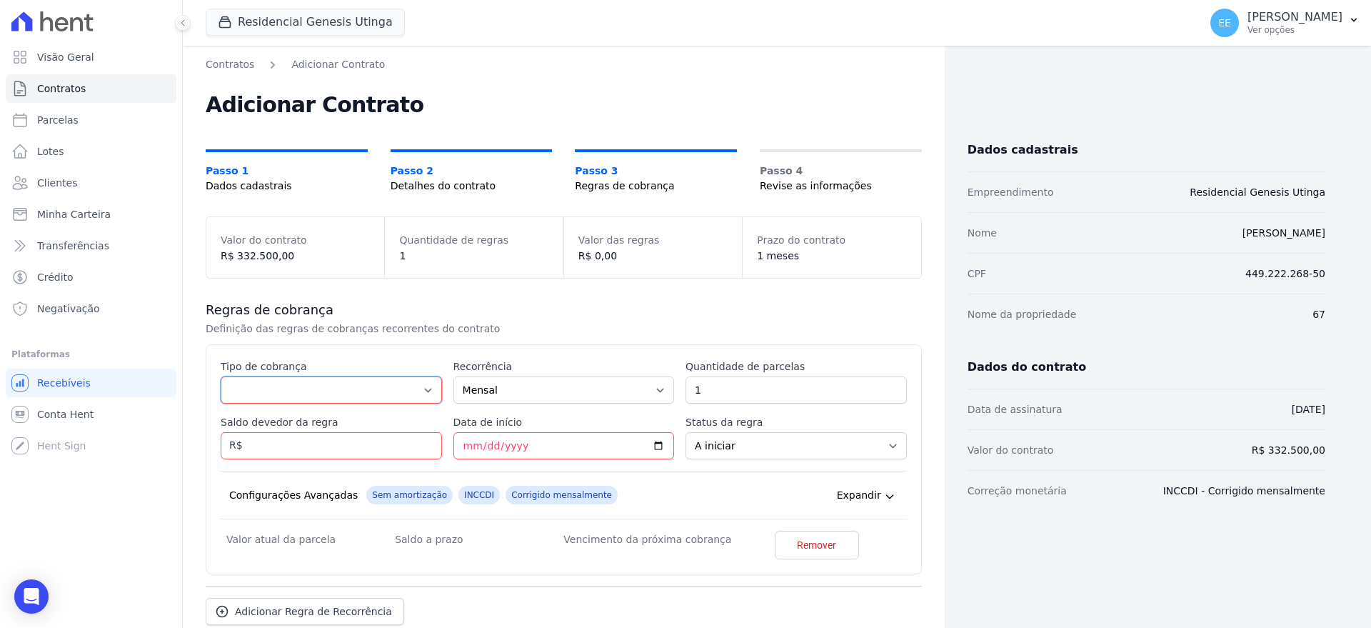
click at [276, 382] on select "Parcela Normal Entrada Sinal Intercalada Chaves Pré-chaves Pós-chaves Impostos …" at bounding box center [331, 389] width 221 height 27
select select "down_payment"
click at [221, 376] on select "Parcela Normal Entrada Sinal Intercalada Chaves Pré-chaves Pós-chaves Impostos …" at bounding box center [331, 389] width 221 height 27
click at [283, 446] on input "Saldo devedor da regra" at bounding box center [331, 445] width 221 height 27
type input "12500.00"
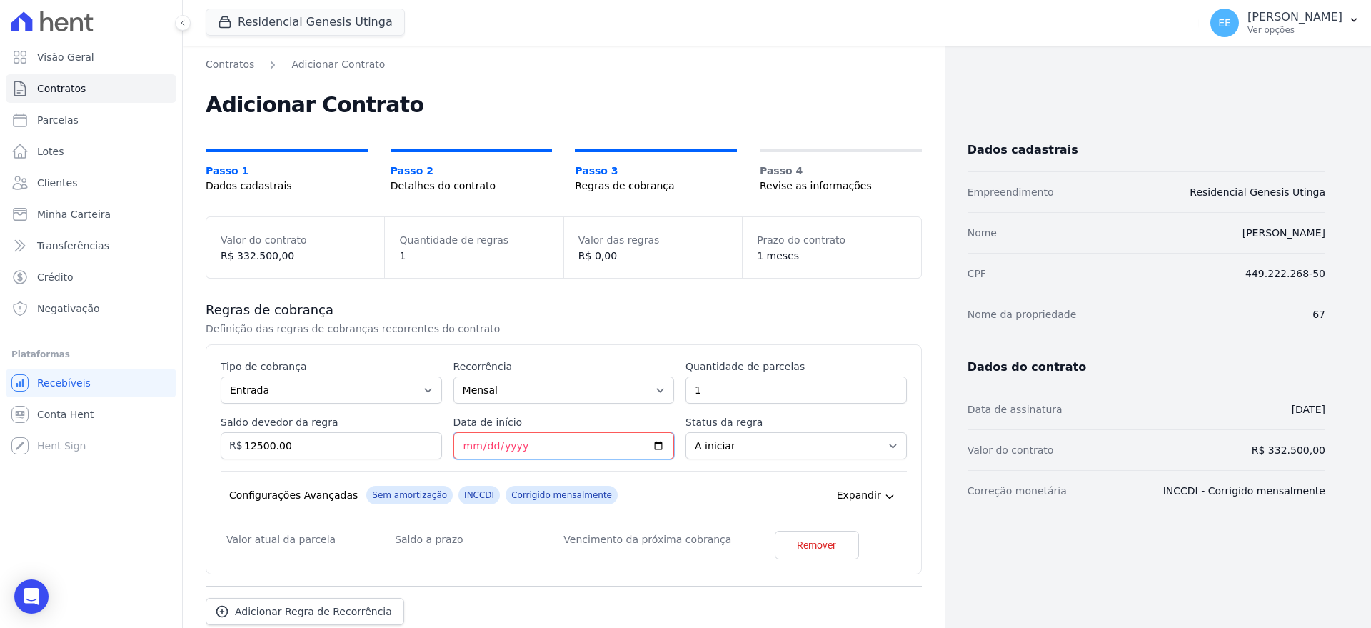
click at [466, 446] on input "Data de início" at bounding box center [563, 445] width 221 height 27
type input "2025-09-13"
click at [776, 493] on div "Configurações Avançadas Sem amortização INCCDI Corrigido mensalmente Expandir" at bounding box center [564, 495] width 686 height 49
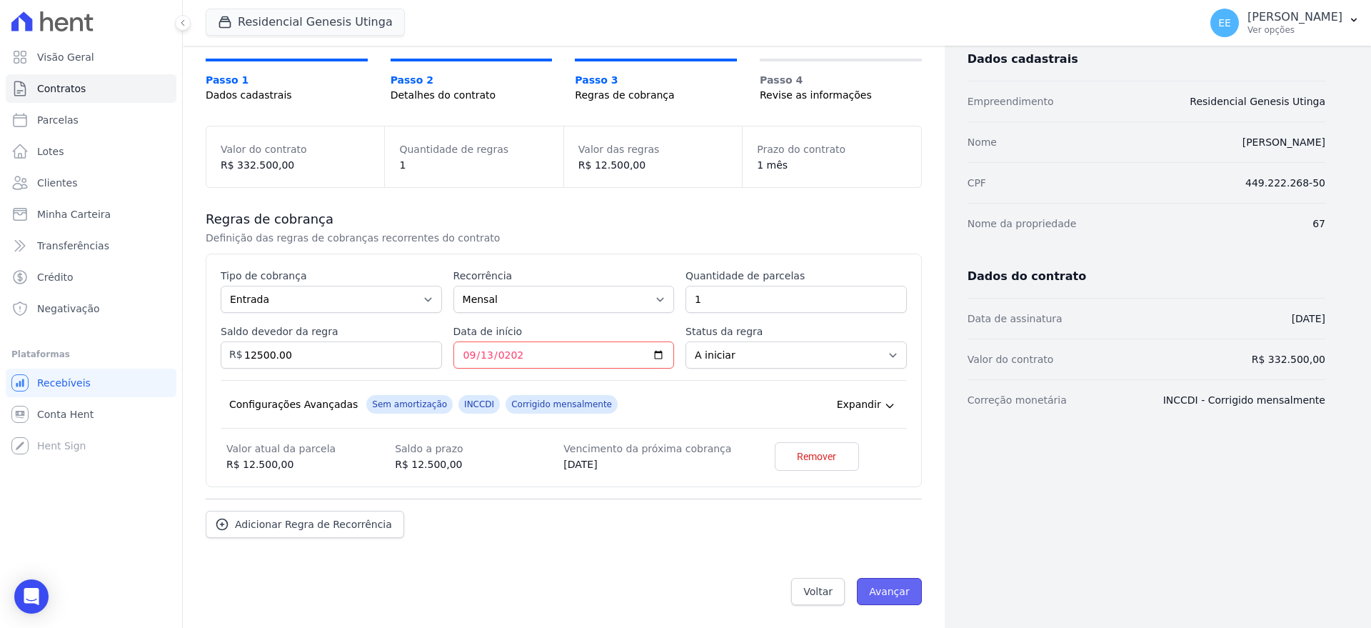
click at [884, 591] on input "Avançar" at bounding box center [889, 591] width 65 height 27
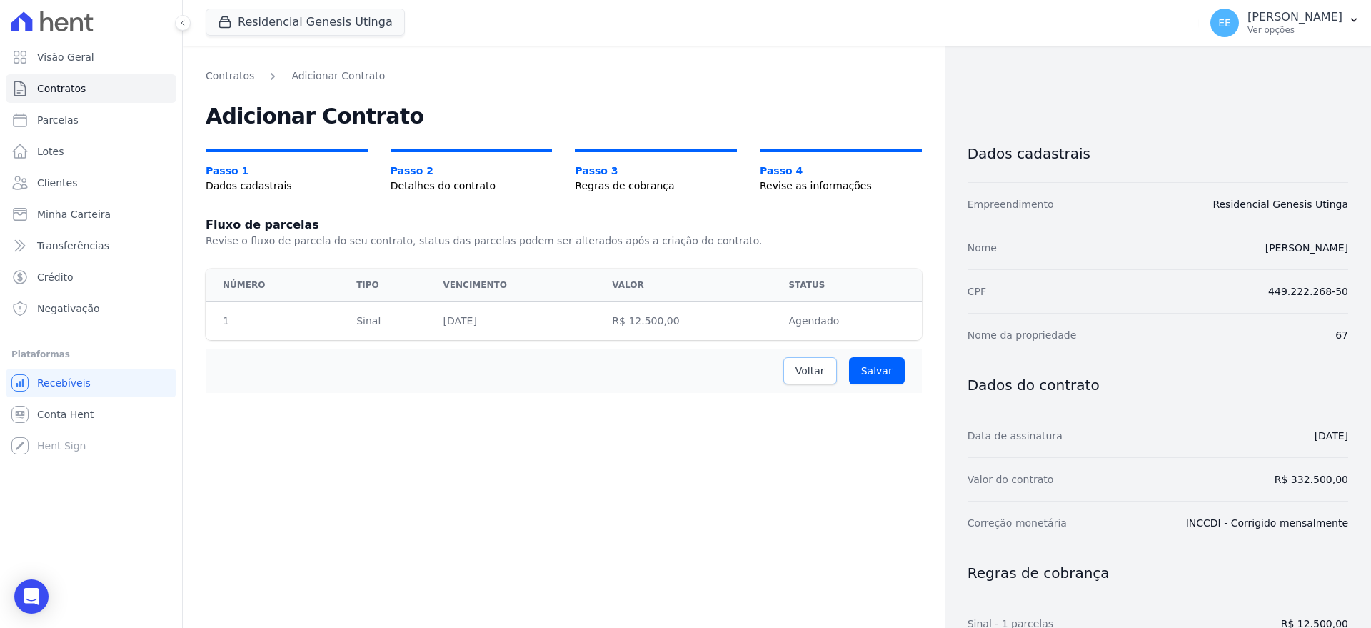
click at [796, 371] on span "Voltar" at bounding box center [810, 371] width 29 height 14
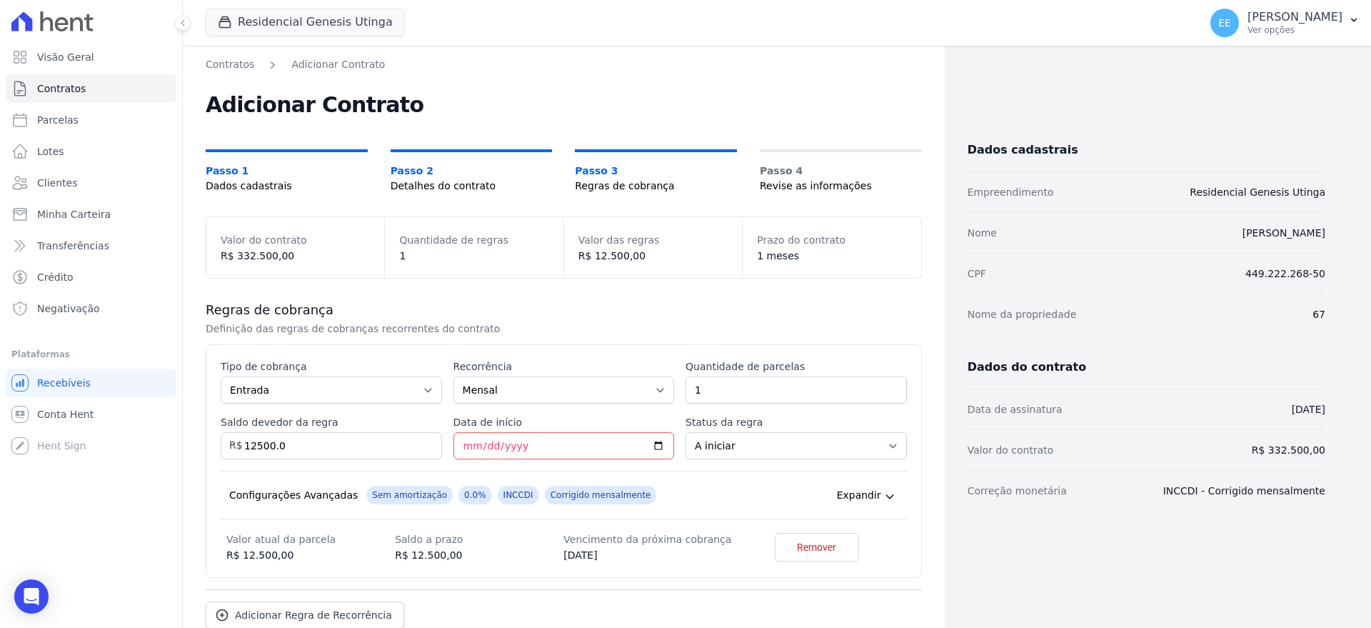
scroll to position [91, 0]
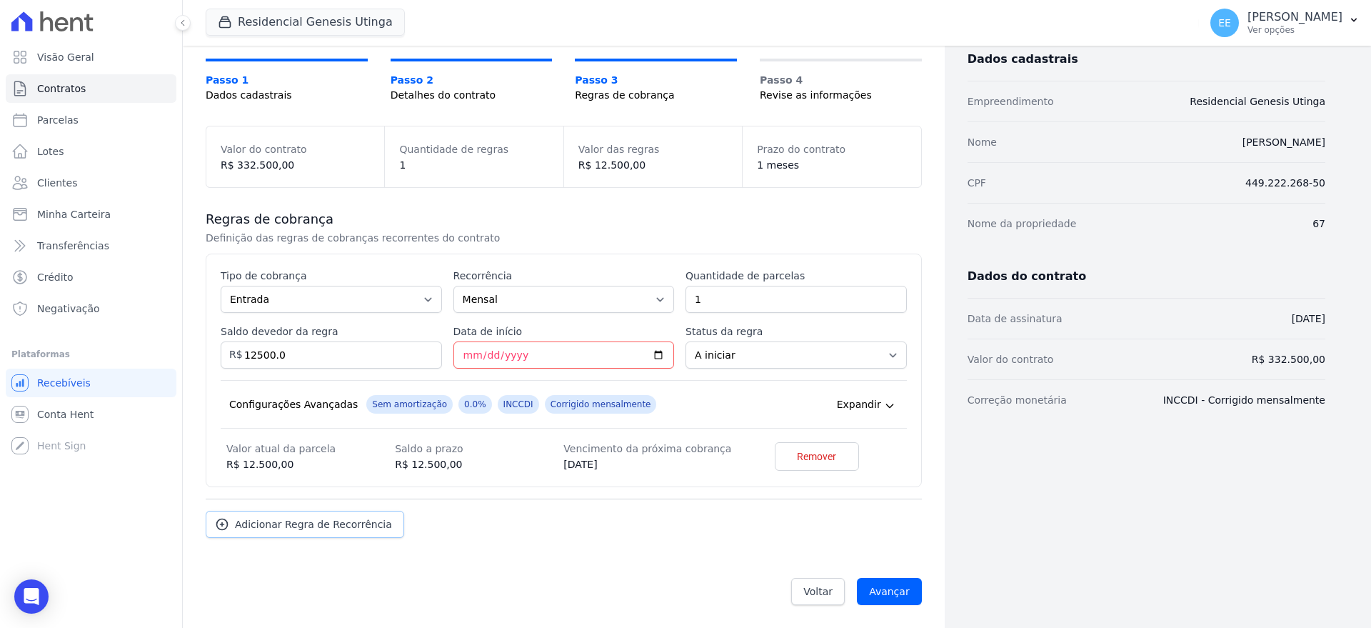
click at [304, 523] on span "Adicionar Regra de Recorrência" at bounding box center [313, 524] width 157 height 14
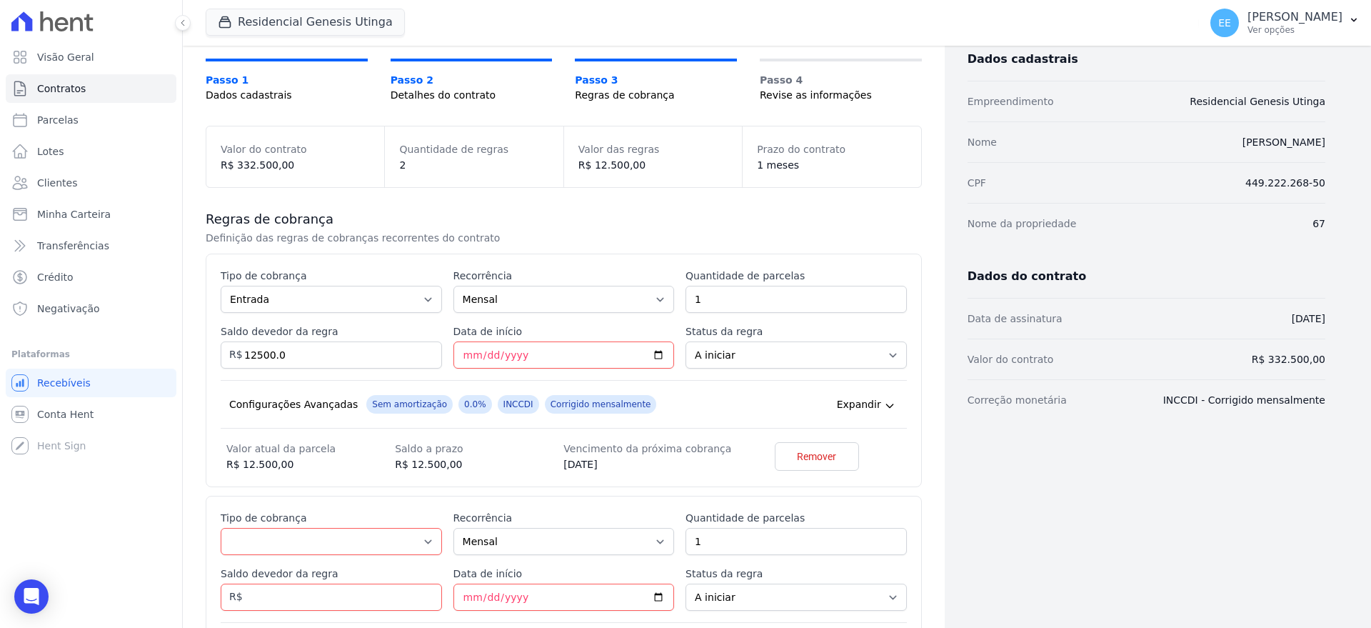
scroll to position [269, 0]
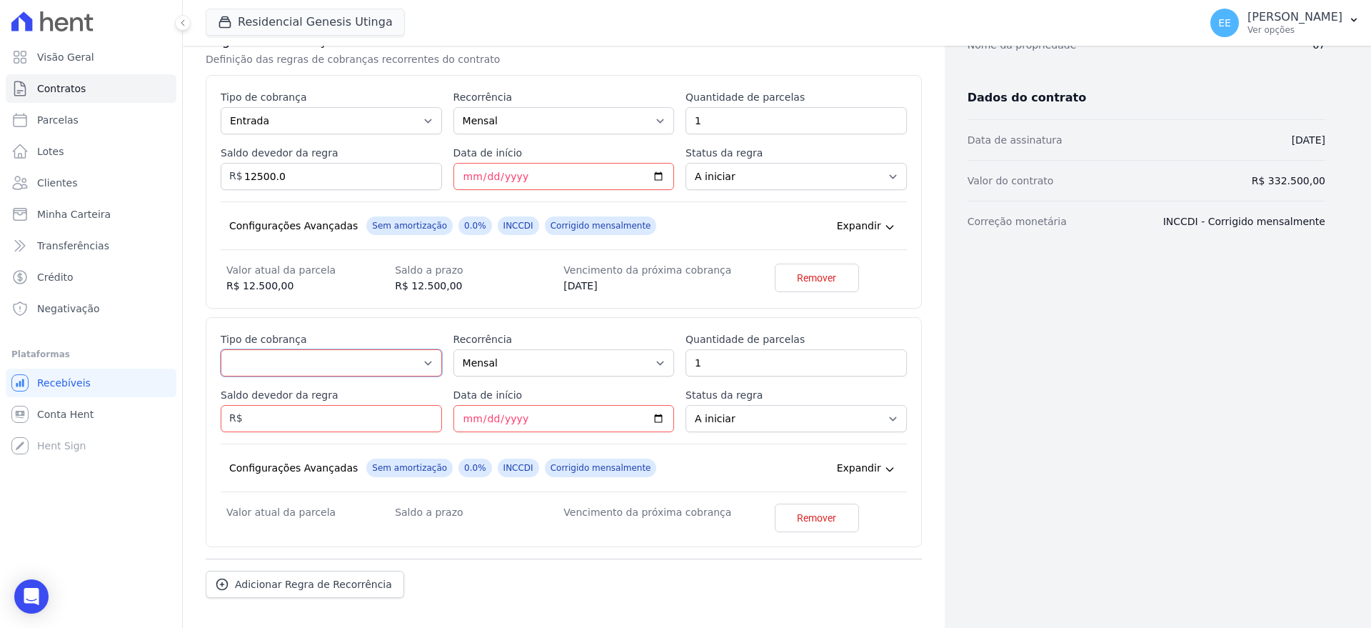
click at [426, 359] on select "Parcela Normal Entrada Sinal Intercalada Chaves Pré-chaves Pós-chaves Impostos …" at bounding box center [331, 362] width 221 height 27
select select "others"
click at [221, 376] on select "Parcela Normal Entrada Sinal Intercalada Chaves Pré-chaves Pós-chaves Impostos …" at bounding box center [331, 362] width 221 height 27
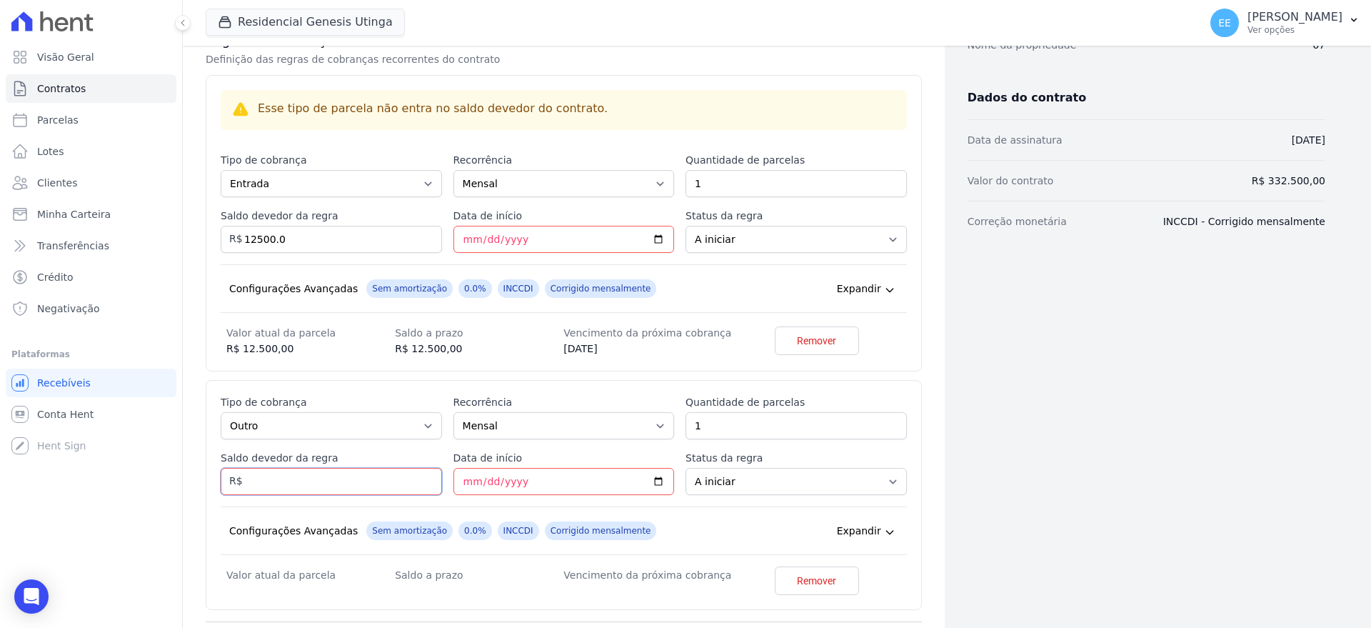
click at [309, 486] on input "Saldo devedor da regra" at bounding box center [331, 481] width 221 height 27
type input "12000.00"
click at [466, 481] on input "Data de início" at bounding box center [563, 481] width 221 height 27
type input "2025-06-30"
click at [538, 481] on input "2025-06-30" at bounding box center [563, 481] width 221 height 27
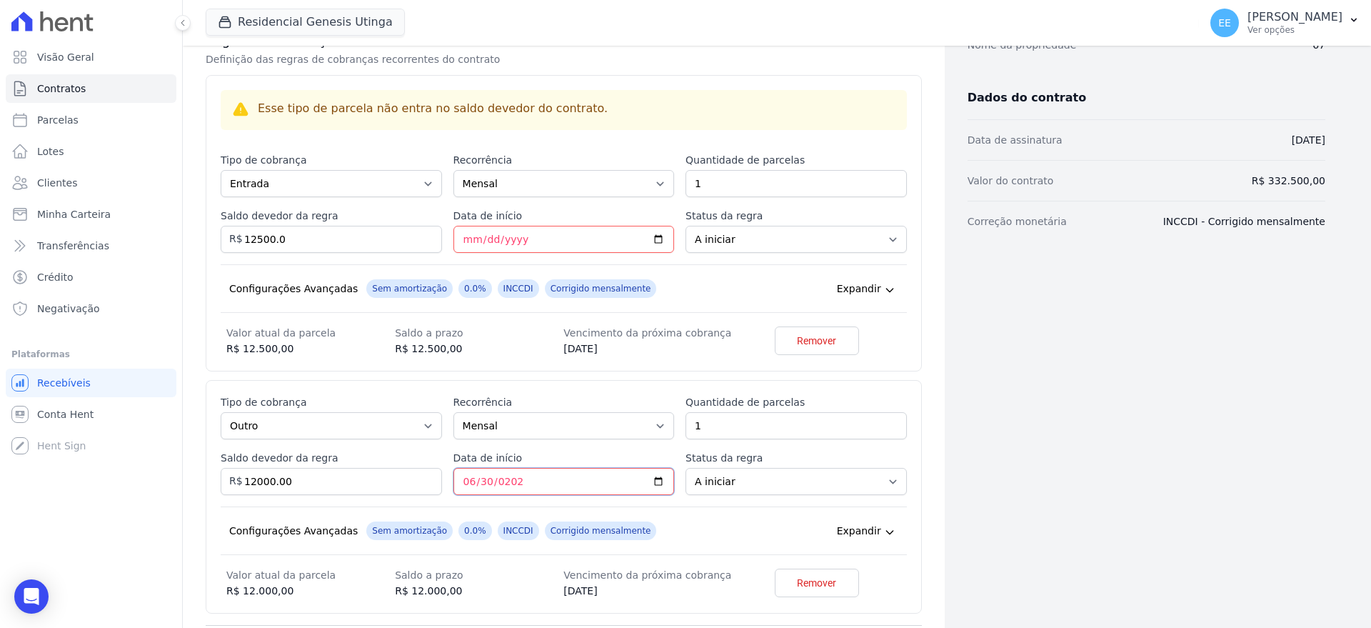
click at [517, 483] on input "2025-06-30" at bounding box center [563, 481] width 221 height 27
click at [480, 484] on input "2025-06-30" at bounding box center [563, 481] width 221 height 27
type input "[DATE]"
click at [668, 523] on div "Configurações Avançadas Sem amortização 0.0% INCCDI Corrigido mensalmente Expan…" at bounding box center [564, 530] width 686 height 49
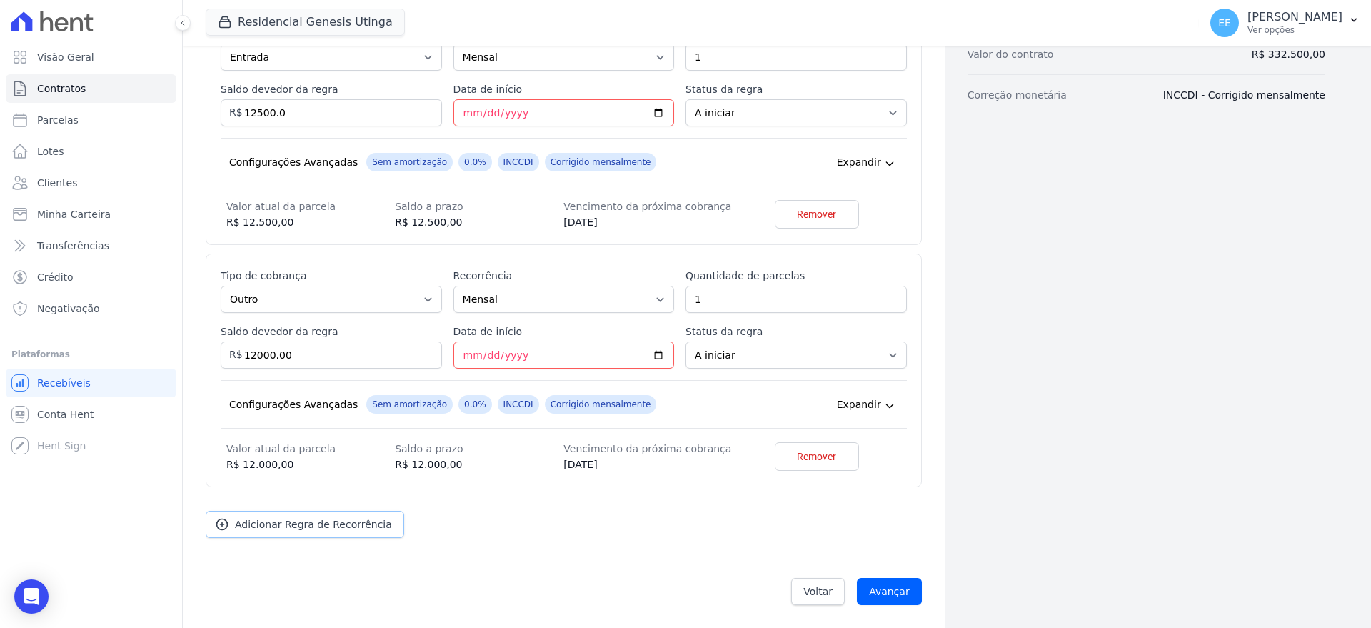
click at [339, 518] on span "Adicionar Regra de Recorrência" at bounding box center [313, 524] width 157 height 14
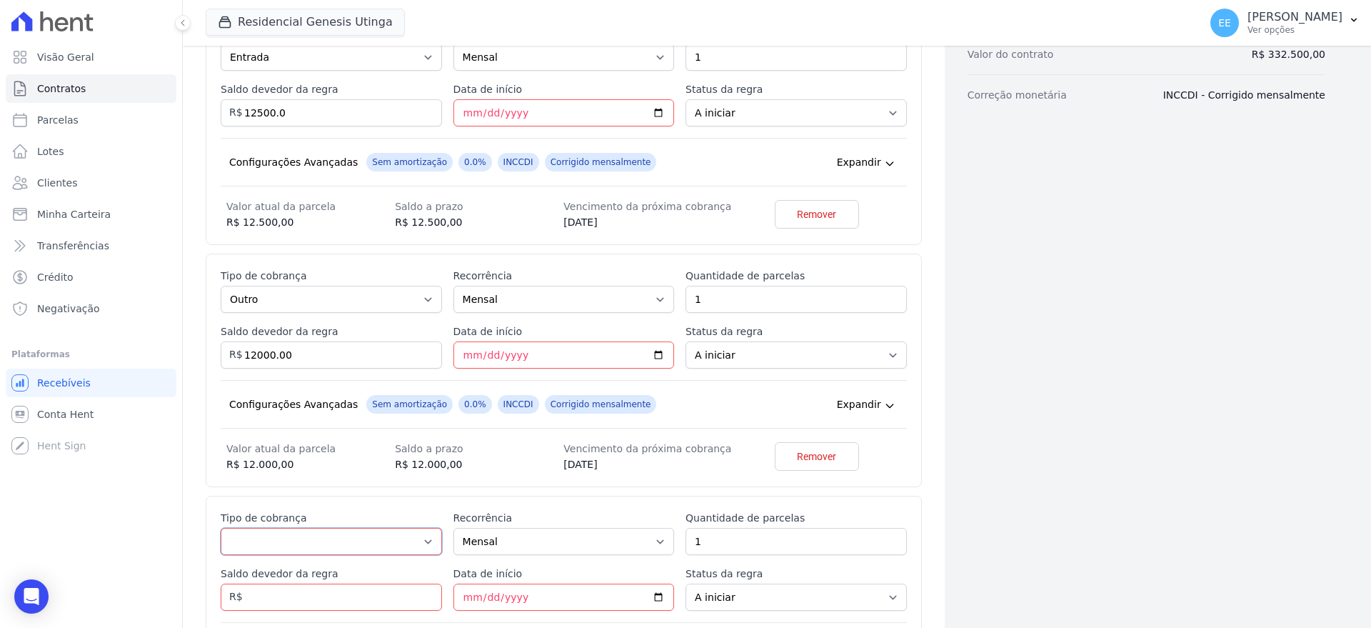
click at [381, 534] on select "Parcela Normal Entrada Sinal Intercalada Chaves Pré-chaves Pós-chaves Impostos …" at bounding box center [331, 541] width 221 height 27
select select "financing"
click at [221, 528] on select "Parcela Normal Entrada Sinal Intercalada Chaves Pré-chaves Pós-chaves Impostos …" at bounding box center [331, 541] width 221 height 27
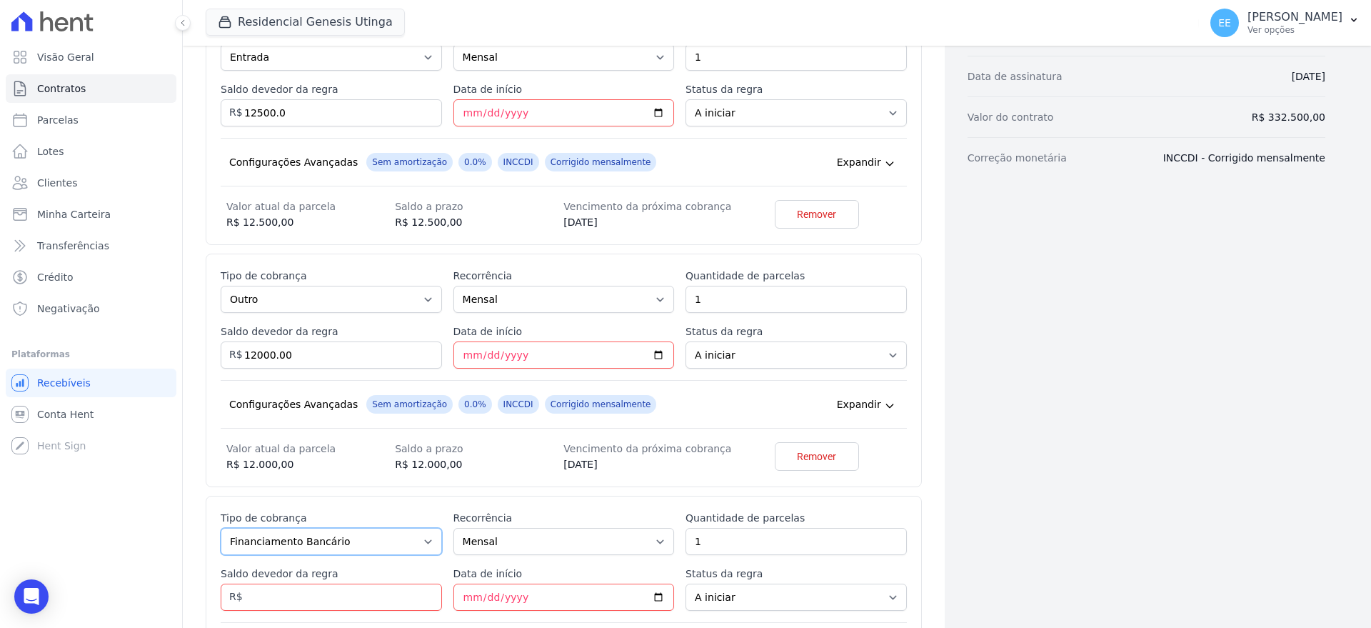
scroll to position [571, 0]
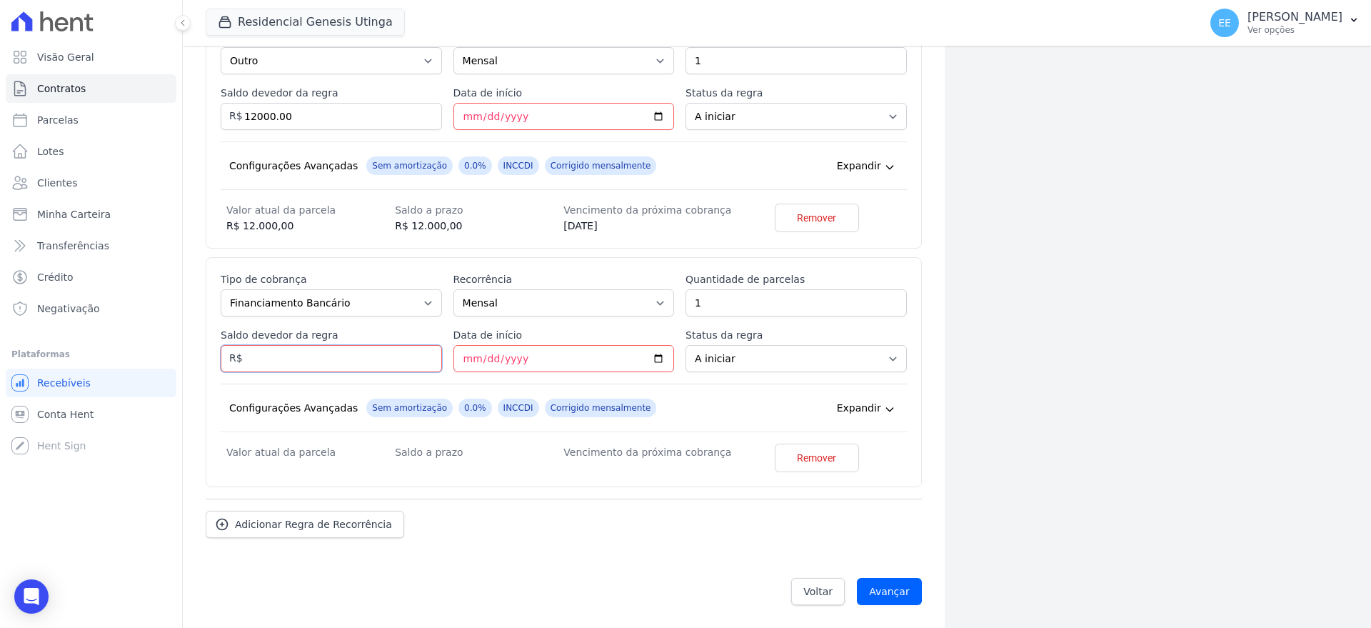
click at [385, 359] on input "Saldo devedor da regra" at bounding box center [331, 358] width 221 height 27
type input "308000.00"
click at [468, 359] on input "Data de início" at bounding box center [563, 358] width 221 height 27
type input "[DATE]"
click at [673, 411] on div "Configurações Avançadas Sem amortização 0.0% INCCDI Corrigido mensalmente Expan…" at bounding box center [564, 408] width 686 height 49
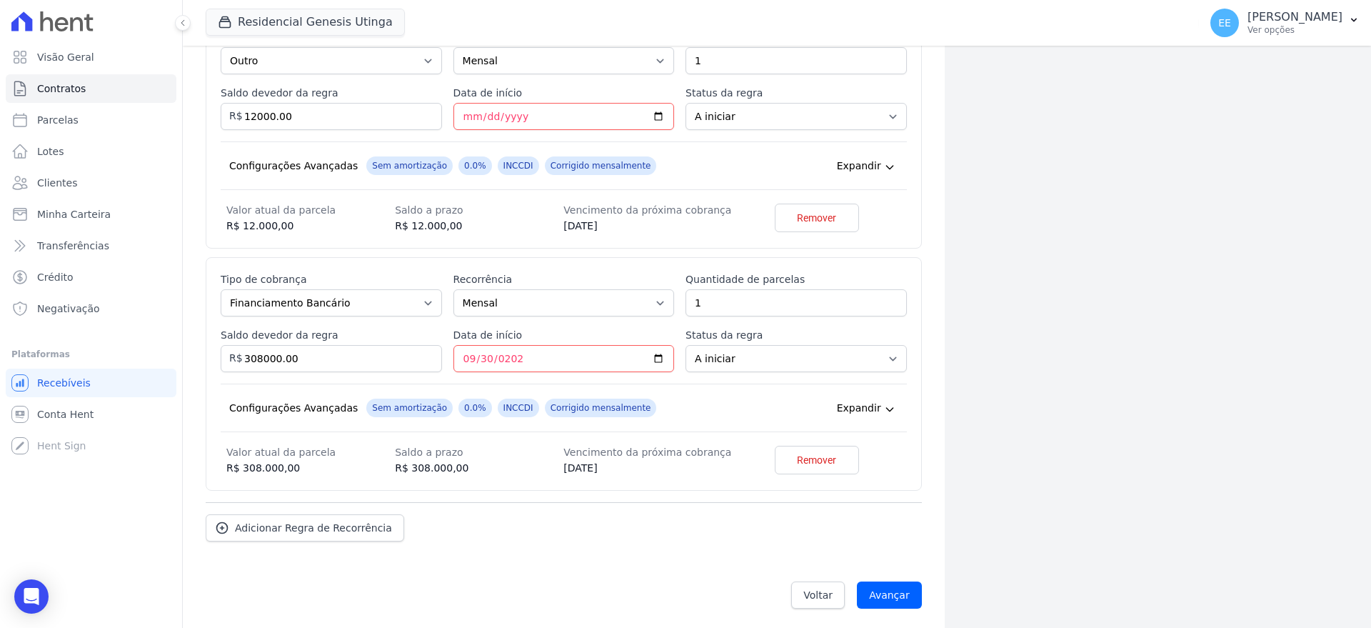
scroll to position [575, 0]
click at [883, 594] on input "Avançar" at bounding box center [889, 591] width 65 height 27
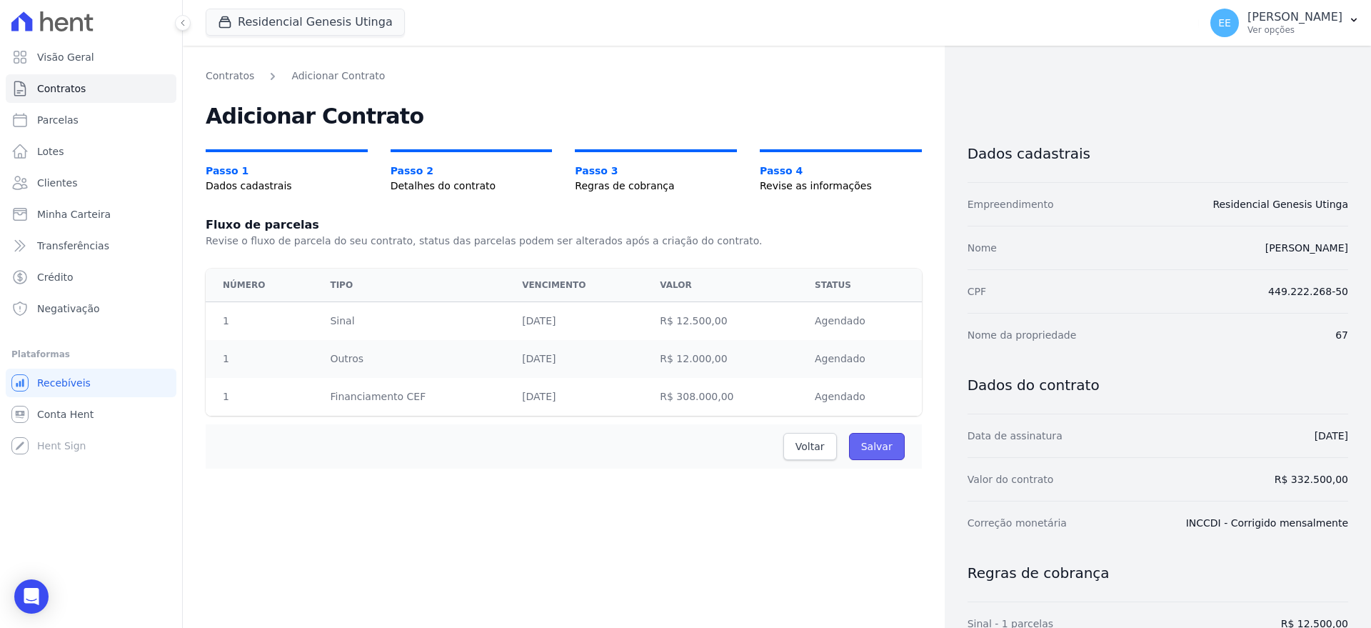
click at [872, 444] on input "Salvar" at bounding box center [877, 446] width 56 height 27
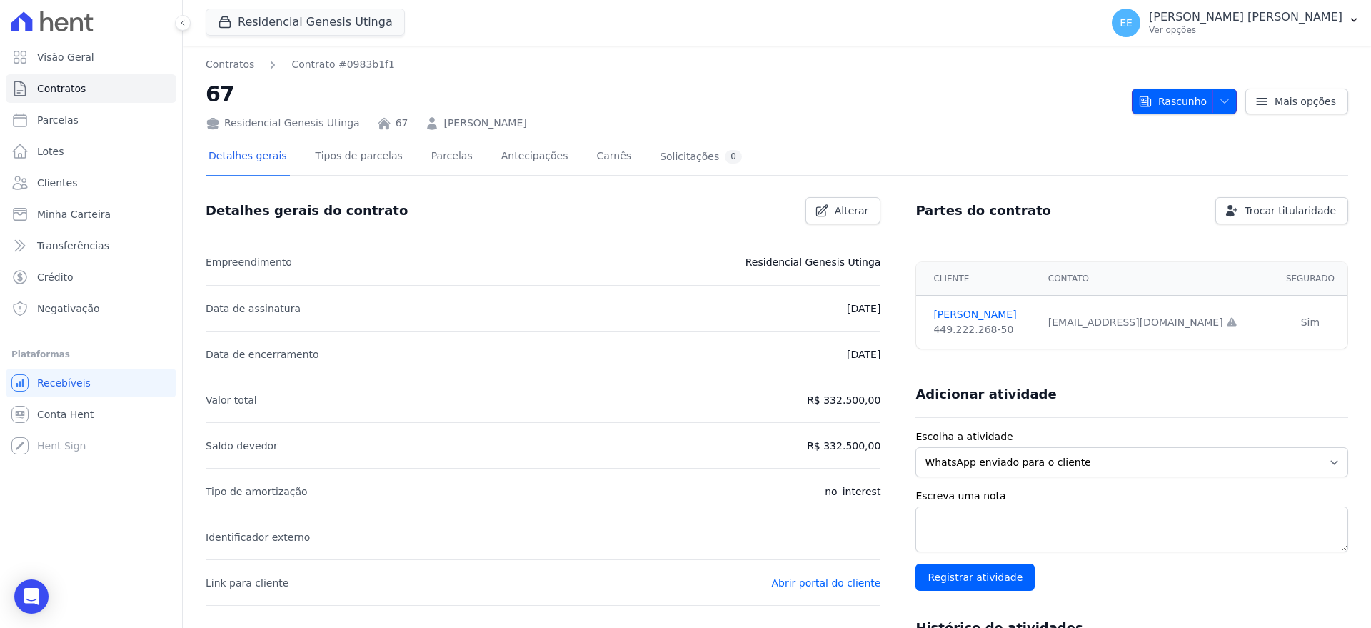
click at [1219, 101] on icon "button" at bounding box center [1224, 101] width 11 height 11
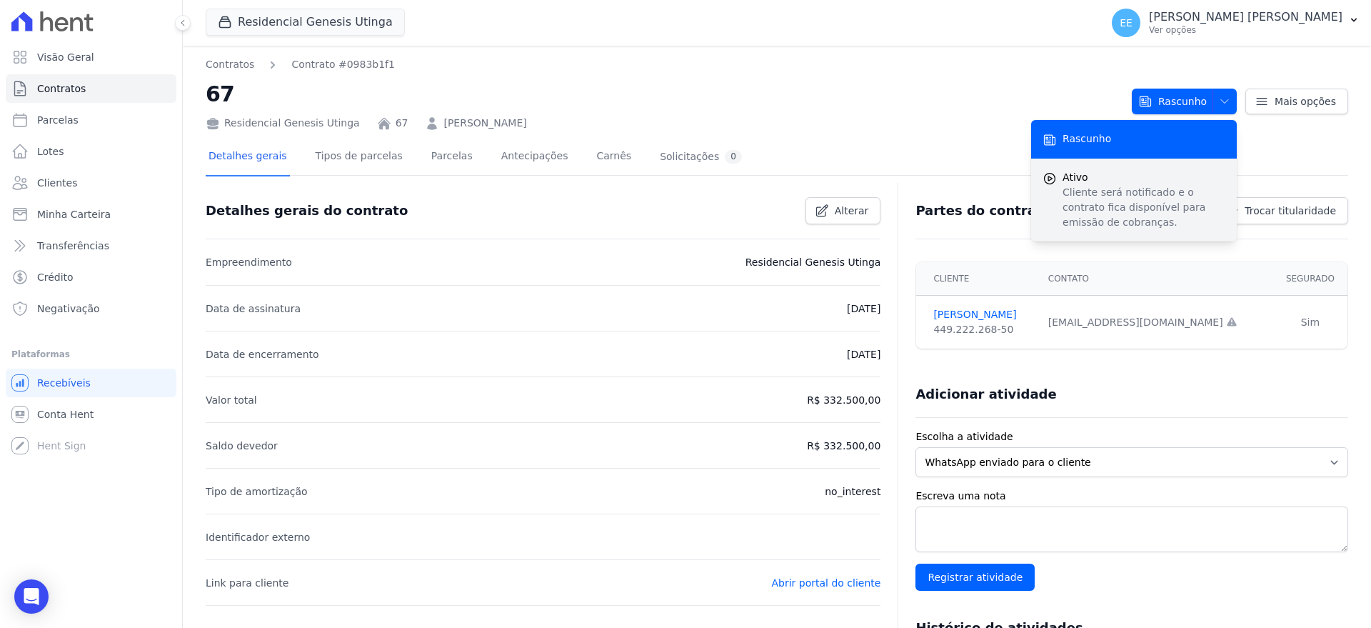
click at [1101, 176] on span "Ativo" at bounding box center [1144, 177] width 163 height 15
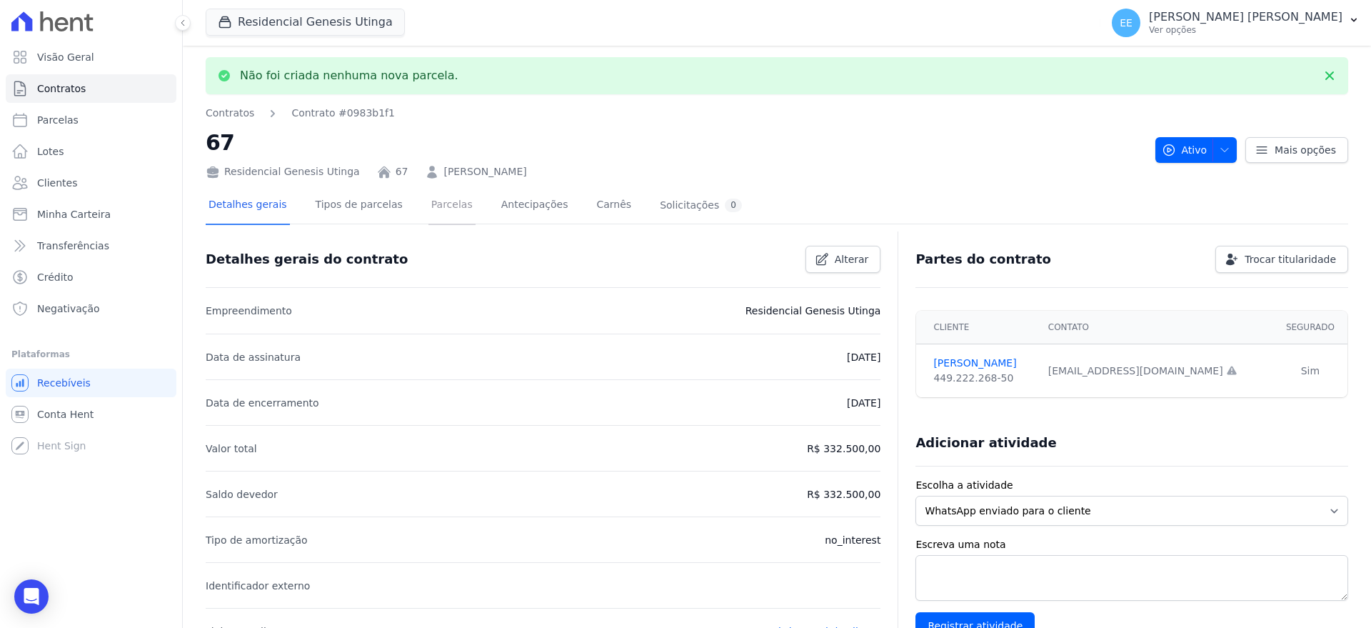
click at [429, 208] on link "Parcelas" at bounding box center [451, 206] width 47 height 38
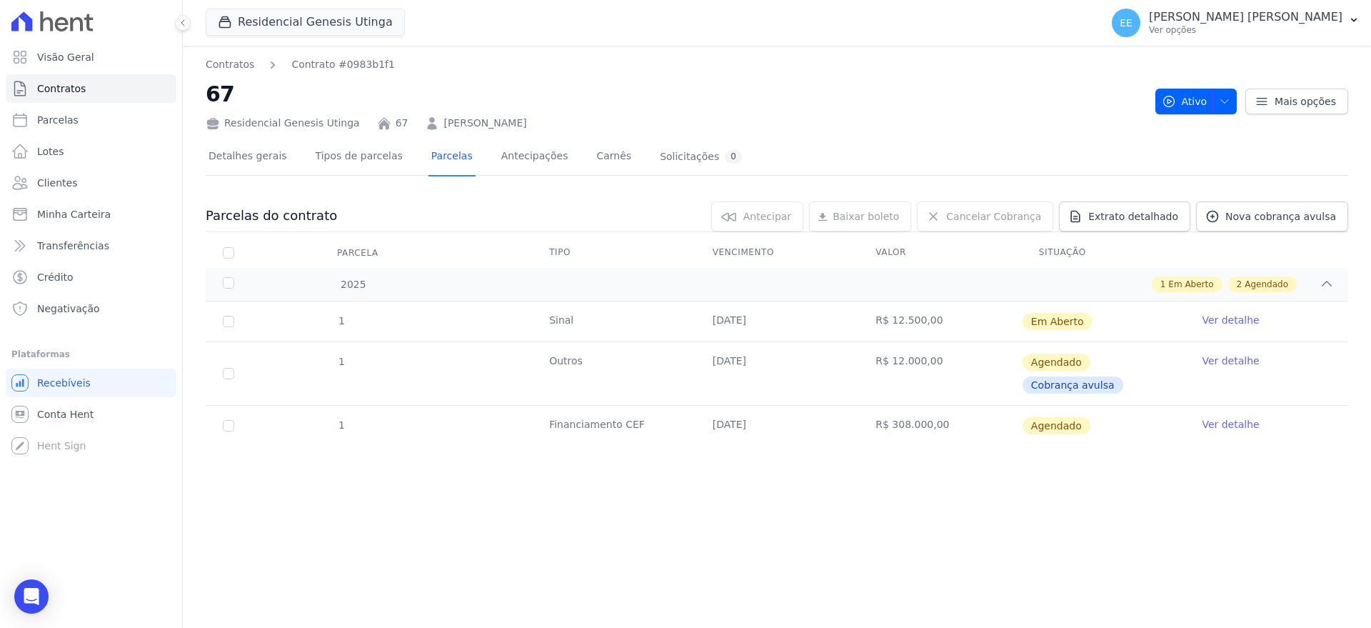
click at [1219, 315] on link "Ver detalhe" at bounding box center [1230, 320] width 57 height 14
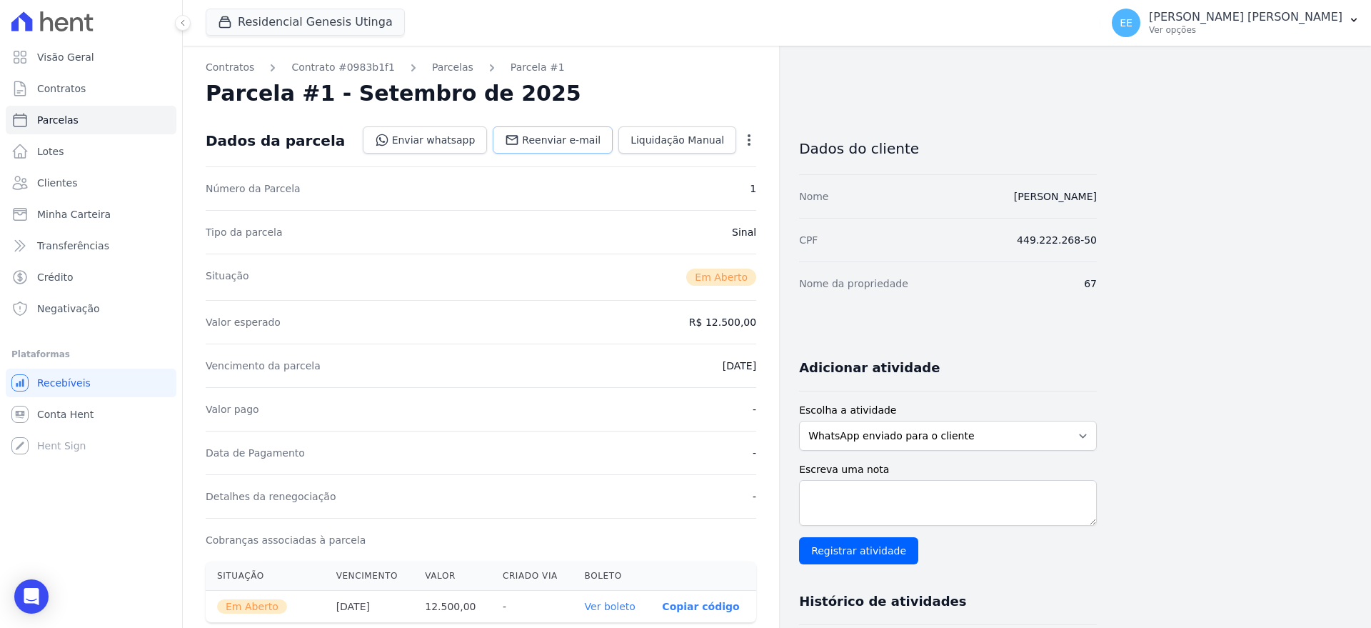
click at [574, 147] on link "Reenviar e-mail" at bounding box center [553, 139] width 120 height 27
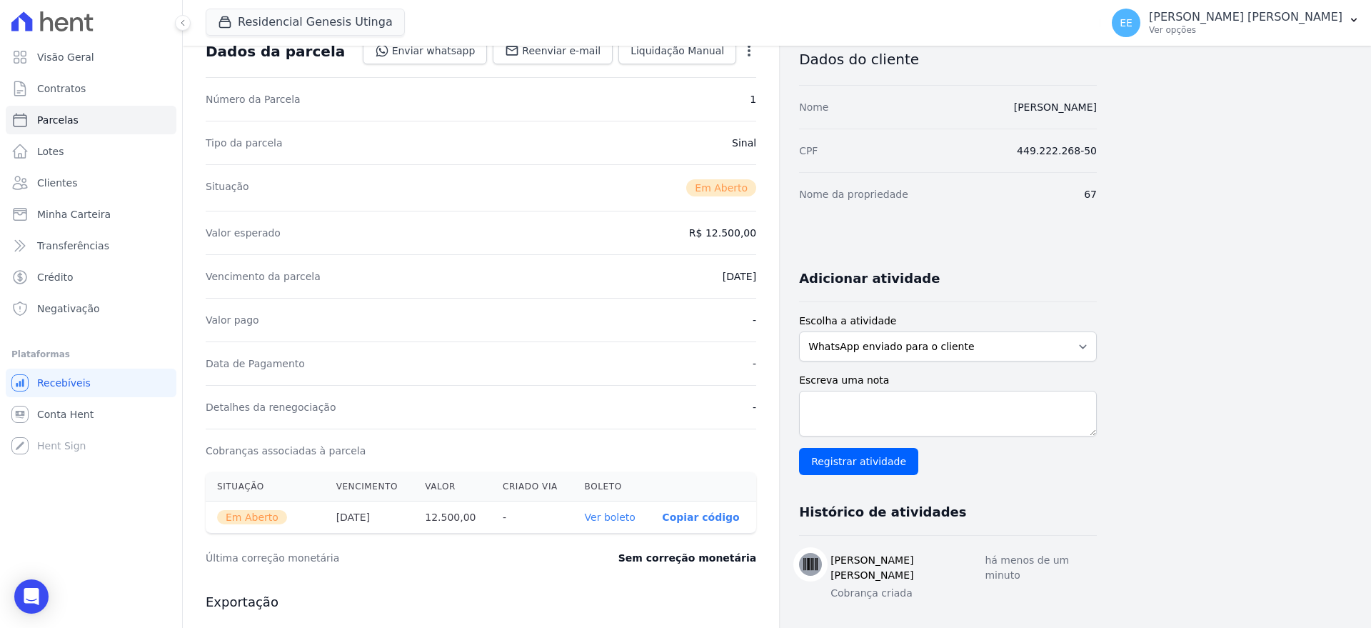
scroll to position [268, 0]
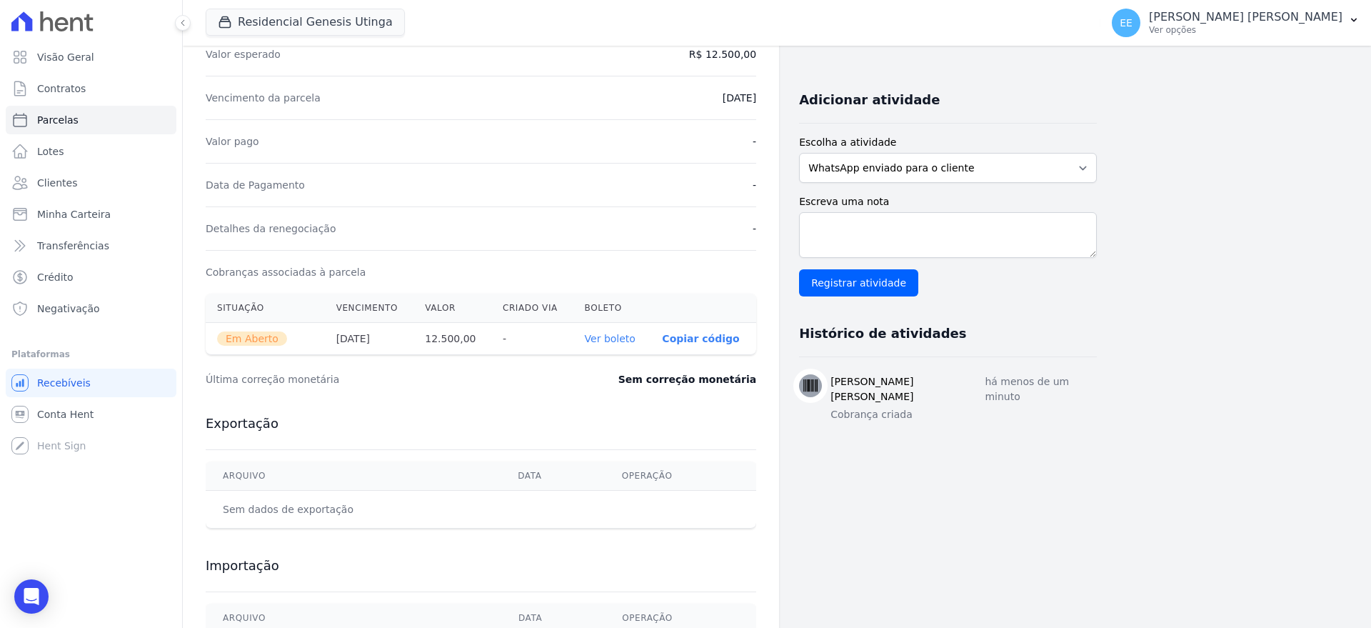
click at [623, 341] on link "Ver boleto" at bounding box center [610, 338] width 51 height 11
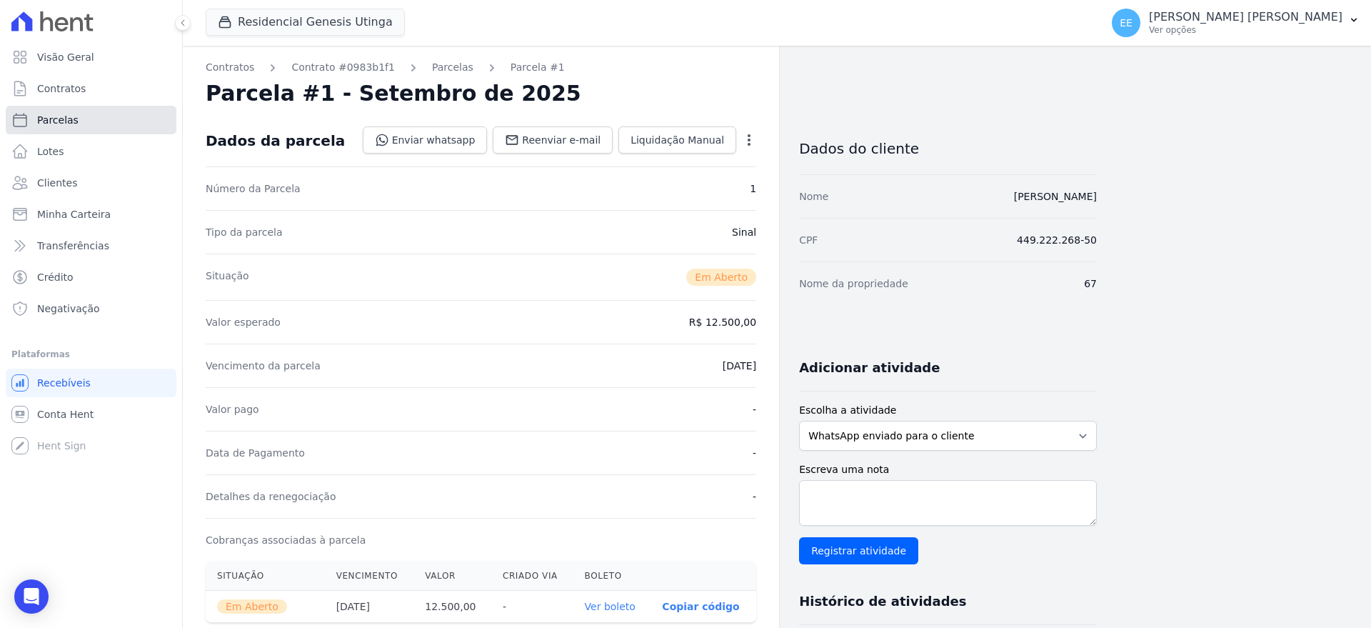
click at [65, 116] on span "Parcelas" at bounding box center [57, 120] width 41 height 14
select select
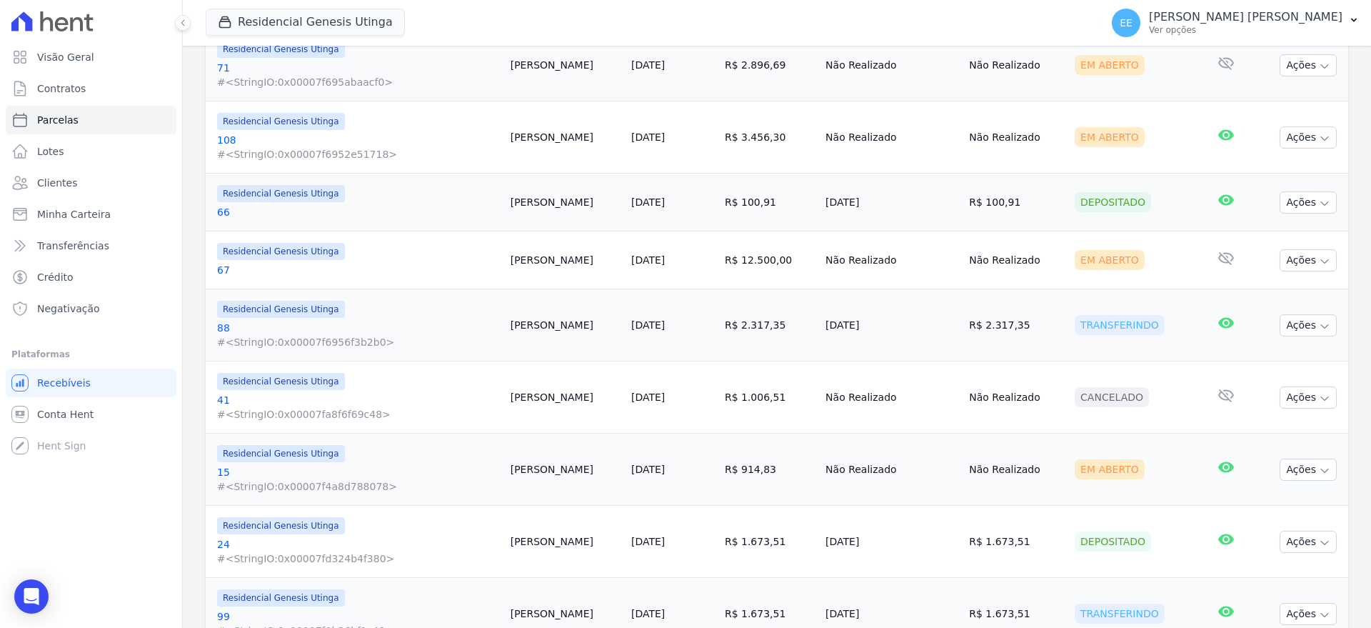
scroll to position [1577, 0]
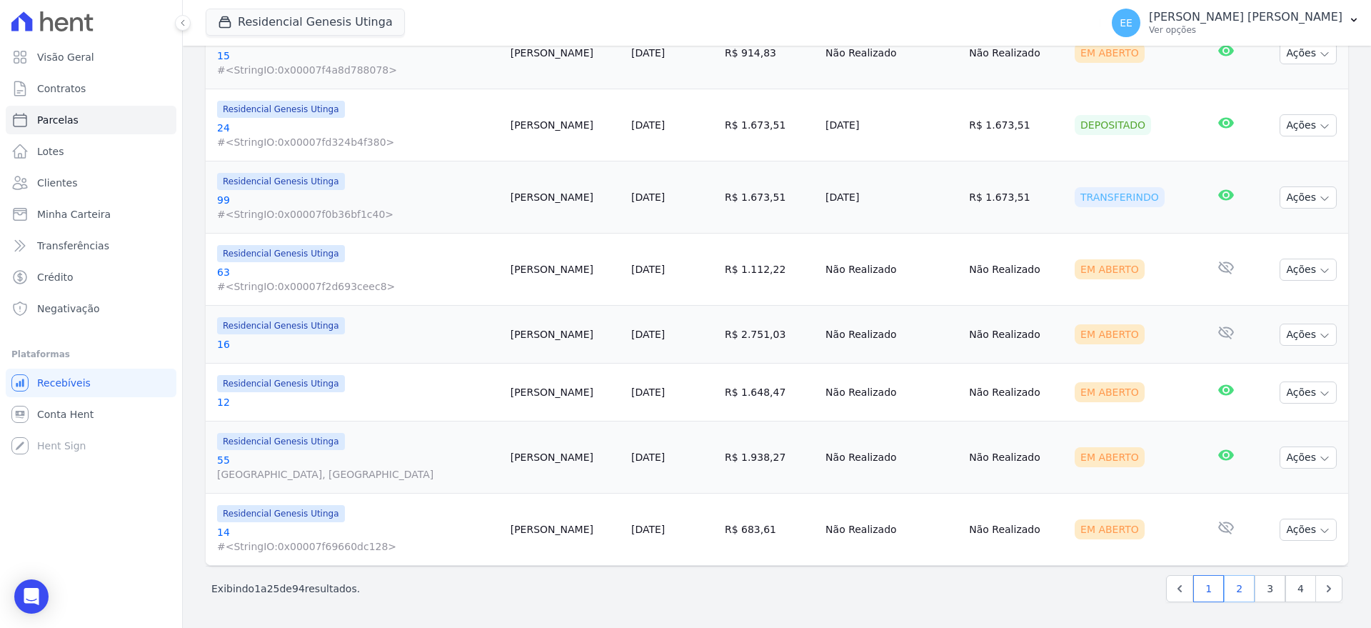
click at [1228, 593] on link "2" at bounding box center [1239, 588] width 31 height 27
select select
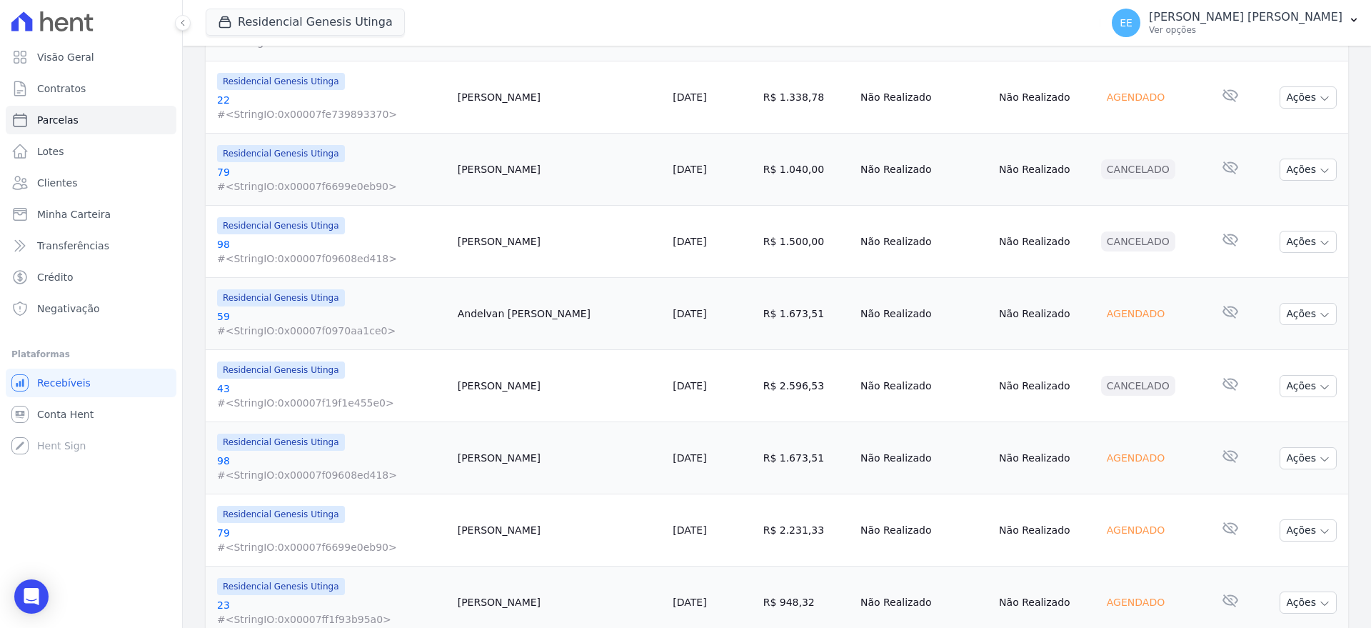
scroll to position [1663, 0]
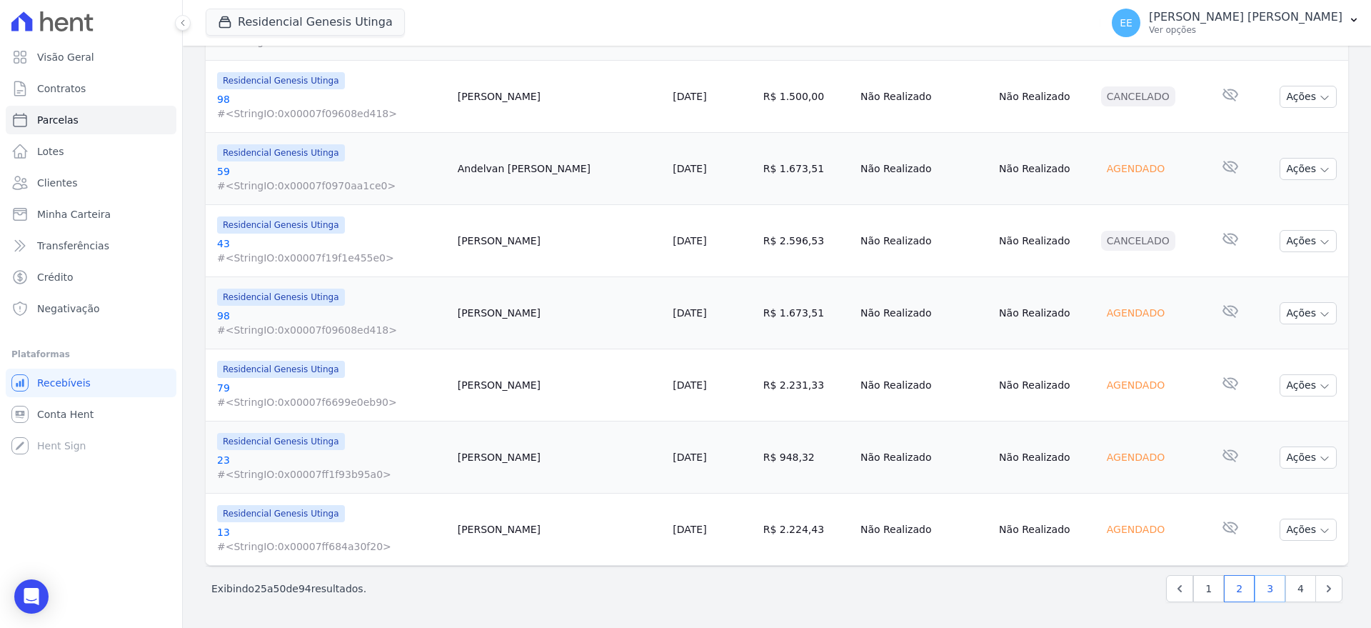
click at [1255, 581] on link "3" at bounding box center [1270, 588] width 31 height 27
select select
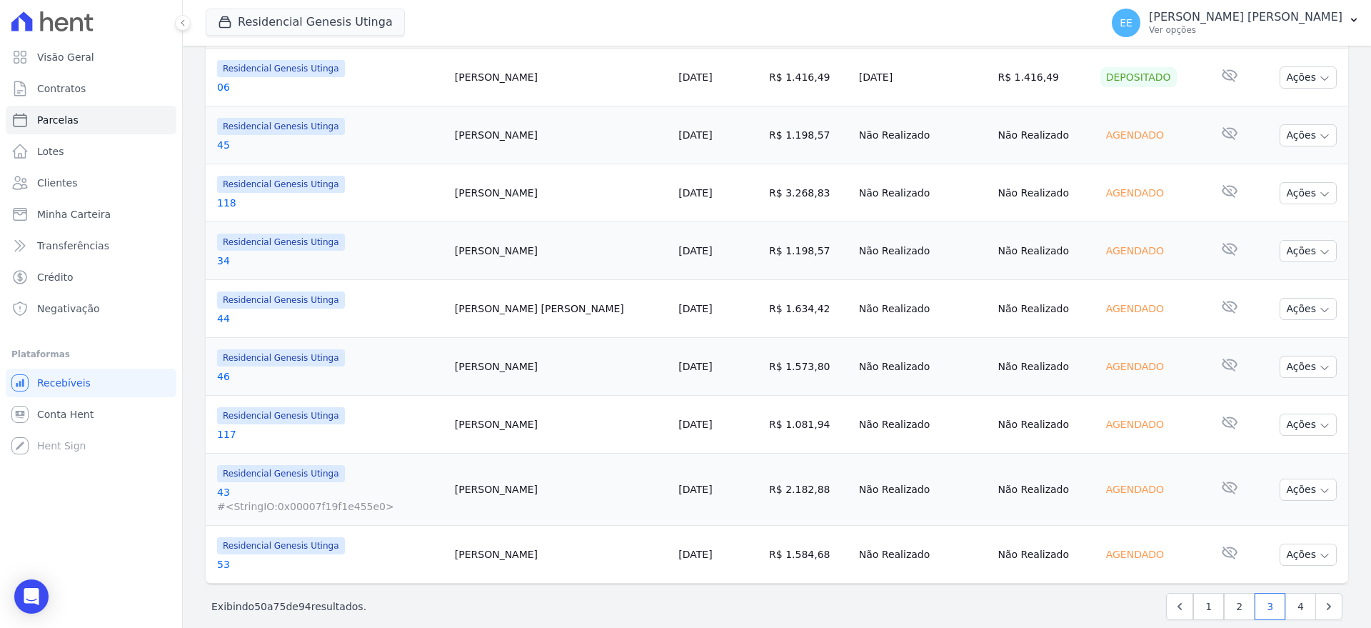
scroll to position [1357, 0]
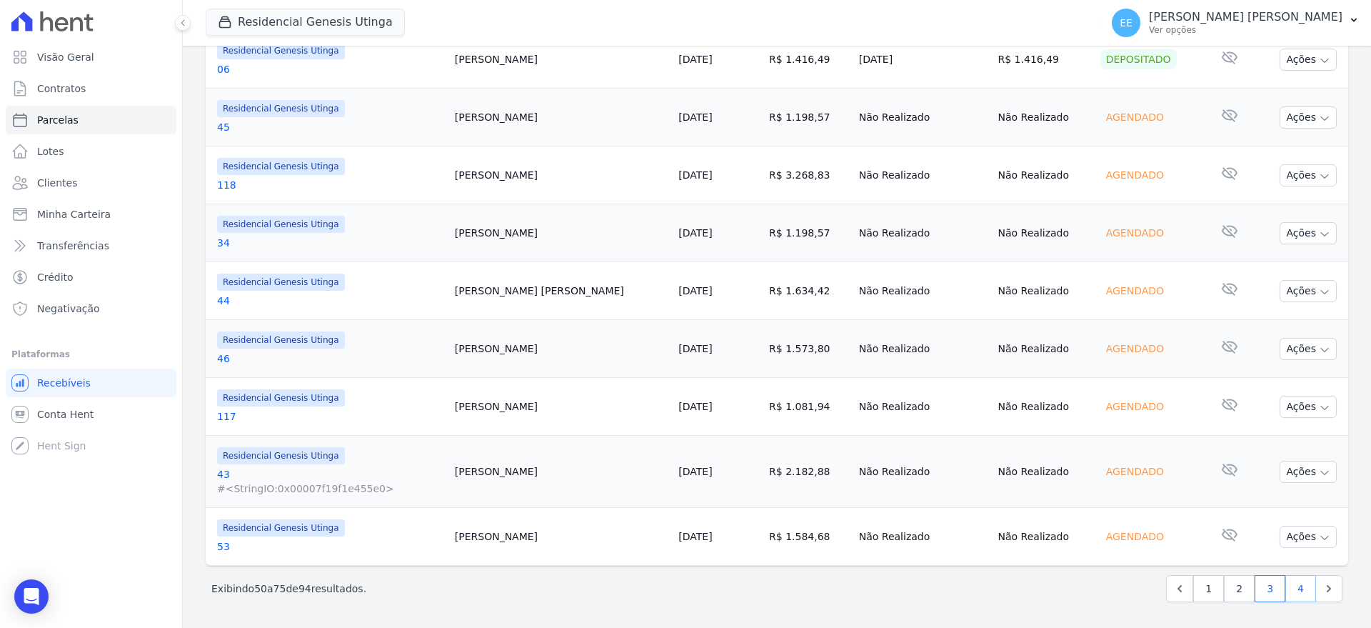
click at [1288, 593] on link "4" at bounding box center [1300, 588] width 31 height 27
select select
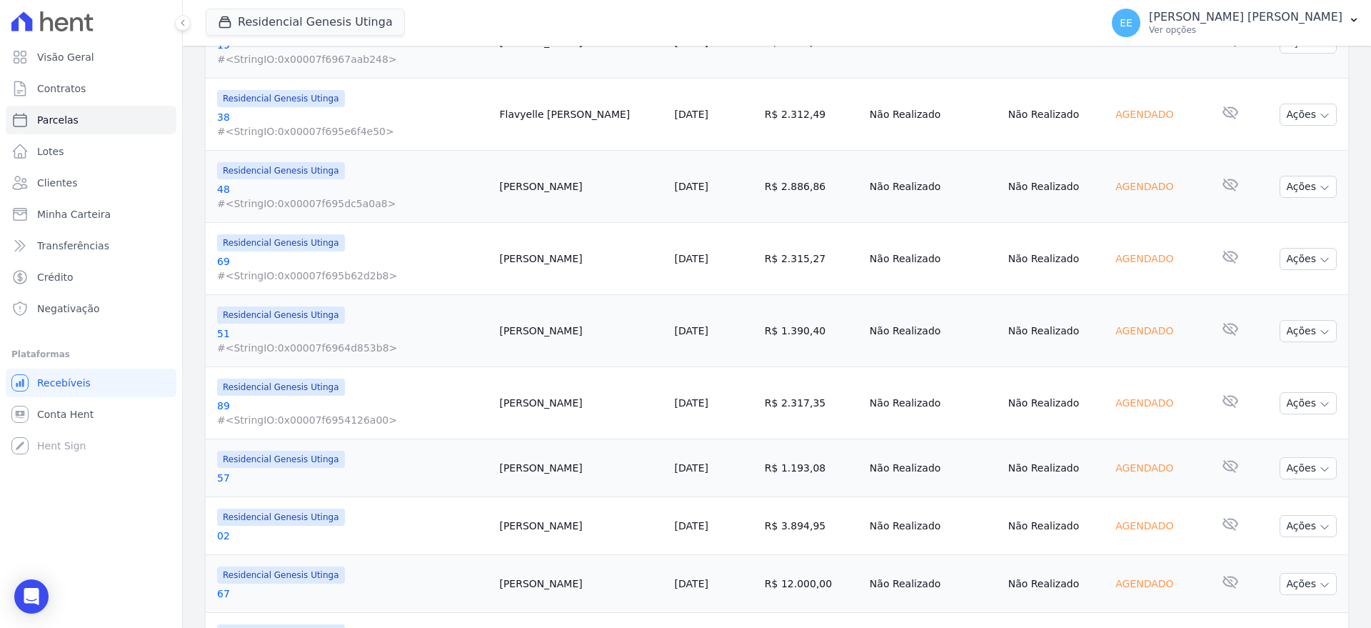
scroll to position [1071, 0]
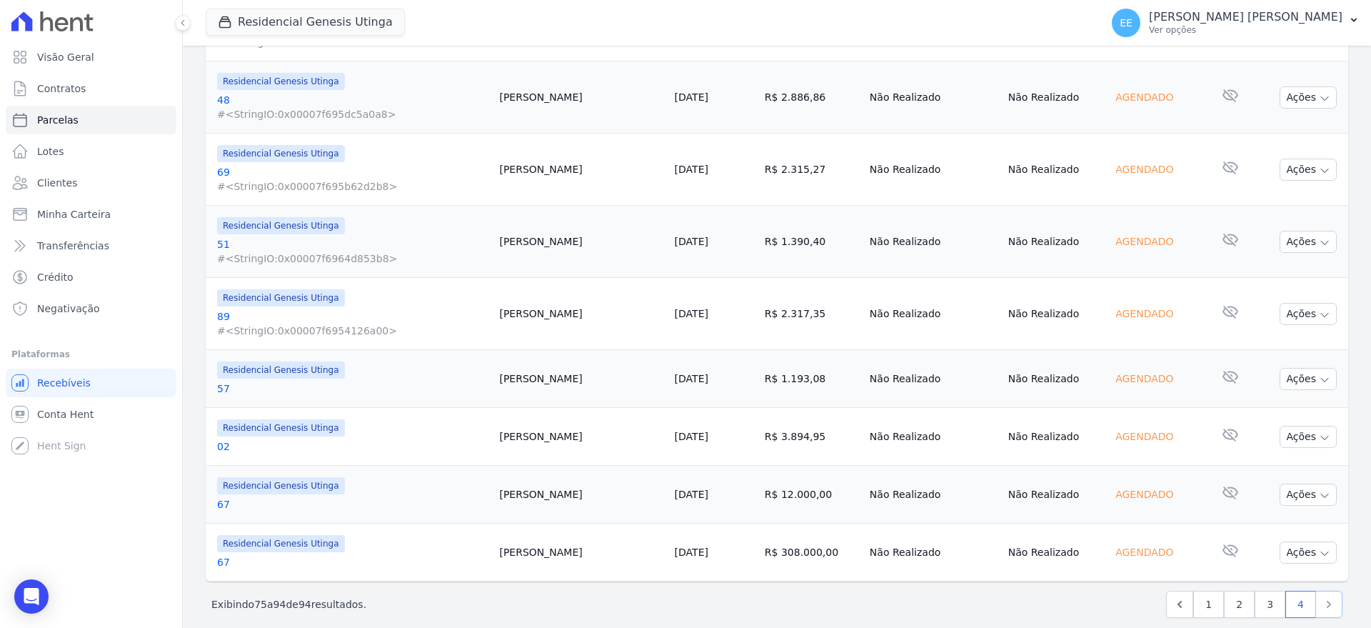
click at [1322, 603] on icon "Next" at bounding box center [1329, 604] width 14 height 14
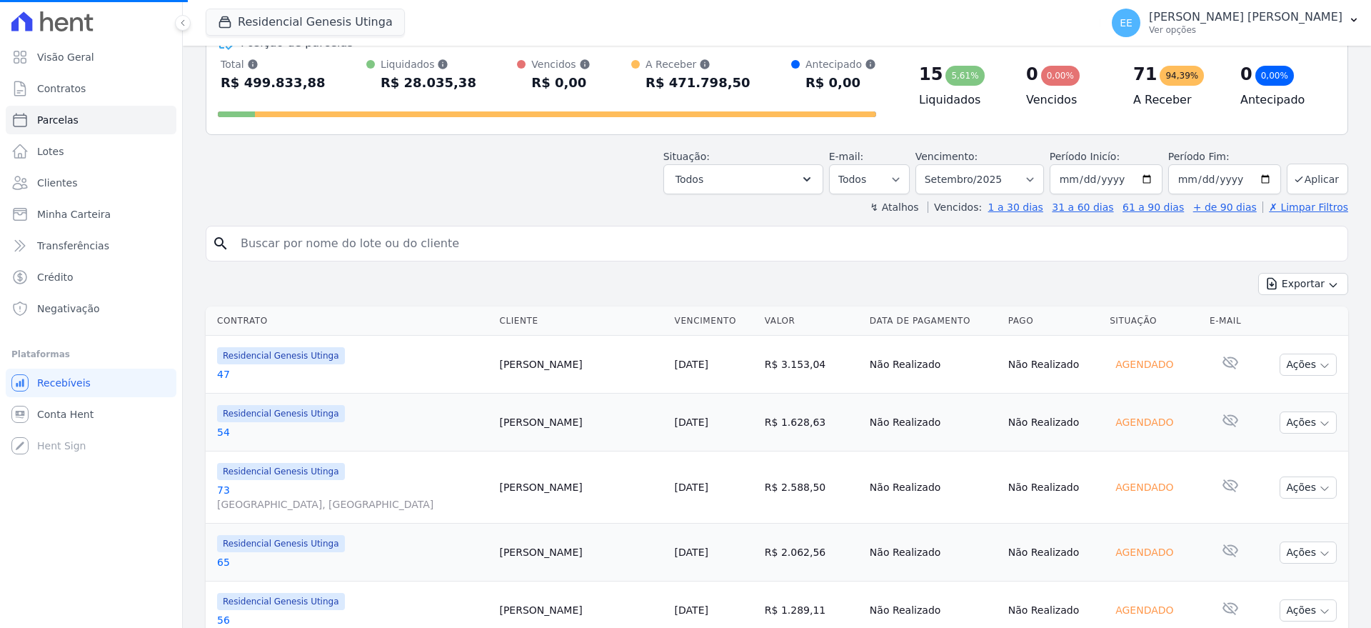
scroll to position [446, 0]
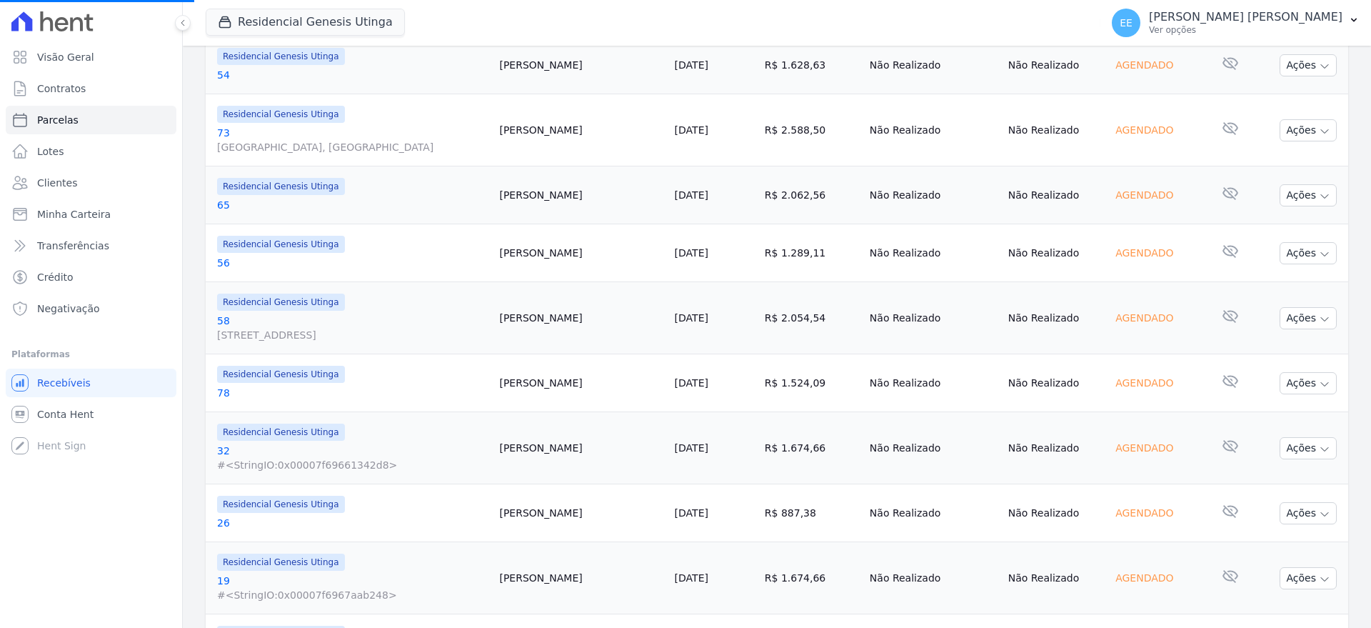
select select
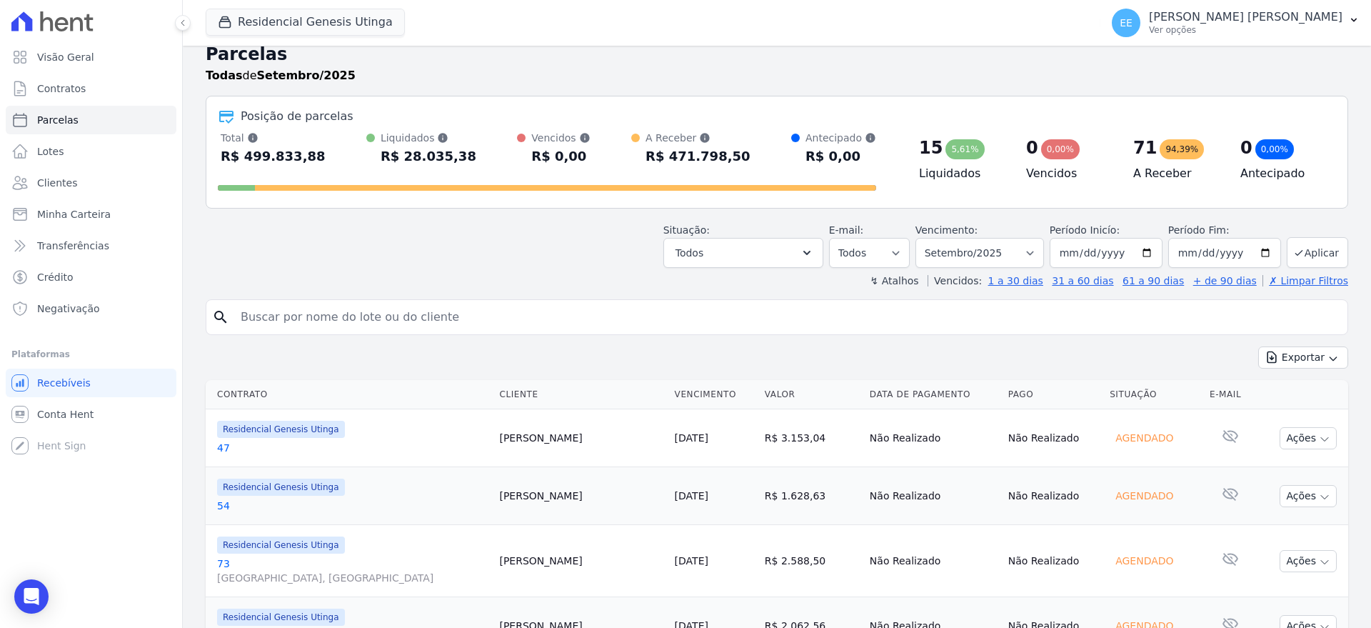
scroll to position [0, 0]
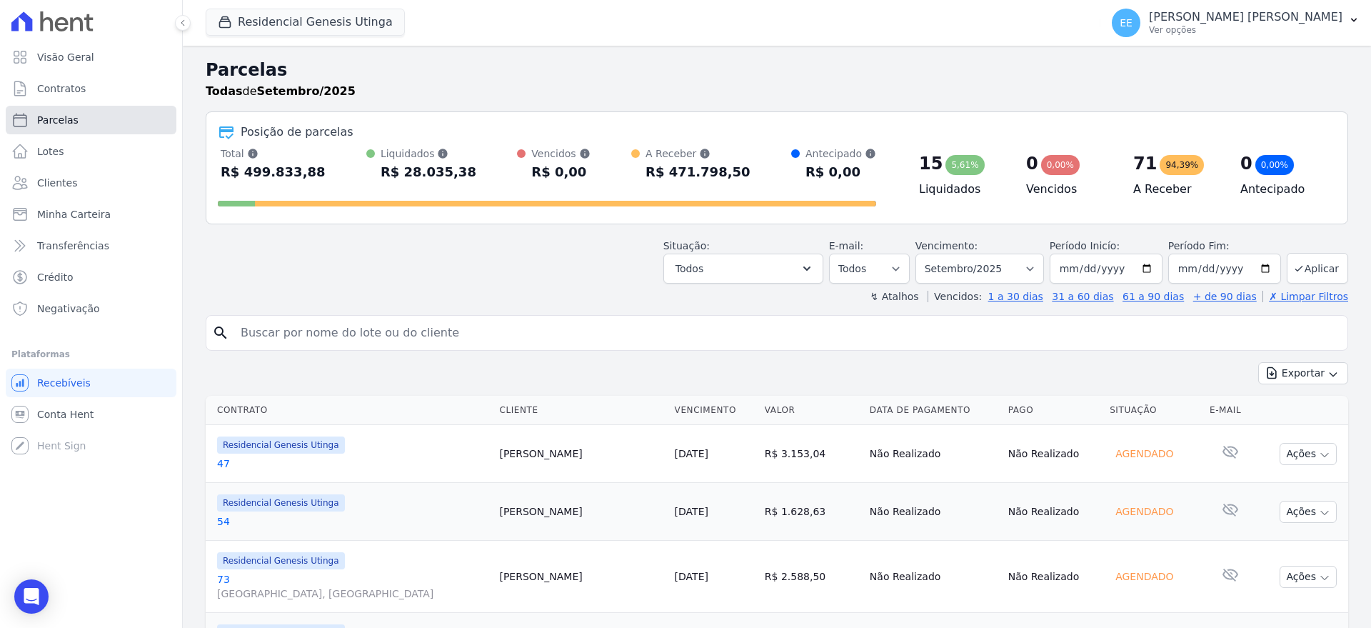
click at [93, 117] on link "Parcelas" at bounding box center [91, 120] width 171 height 29
select select
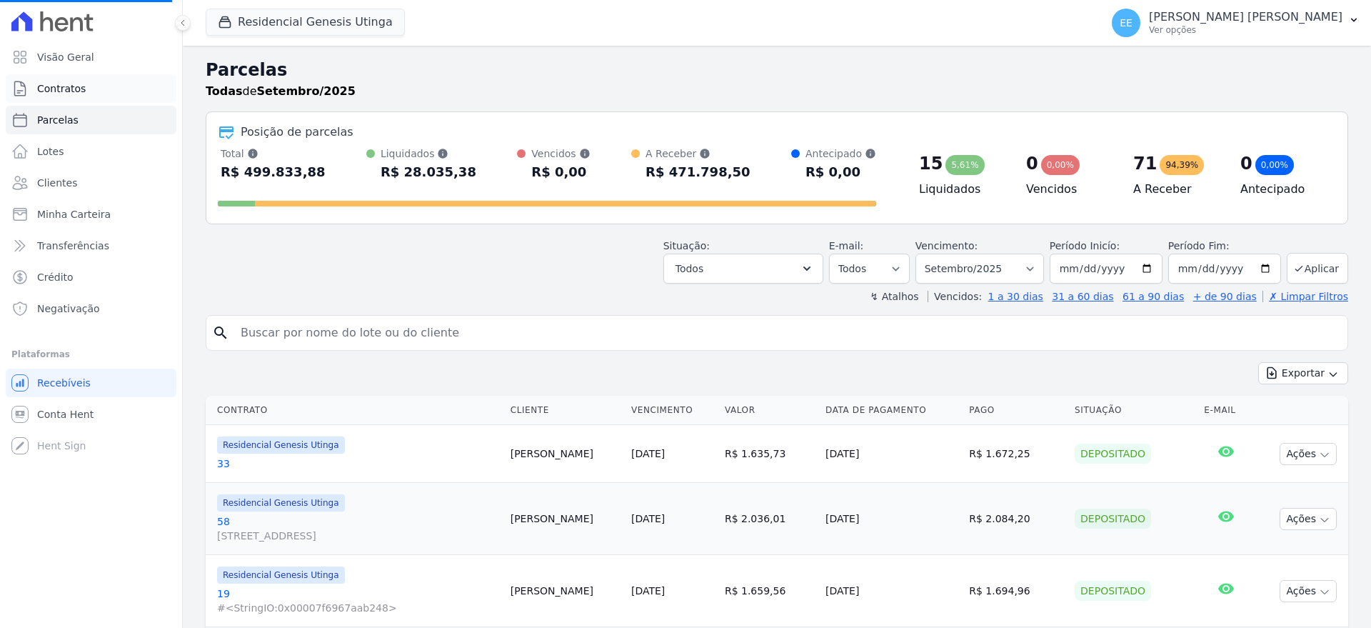
click at [71, 90] on span "Contratos" at bounding box center [61, 88] width 49 height 14
select select
click at [315, 333] on input "search" at bounding box center [787, 333] width 1110 height 29
type input "67"
select select
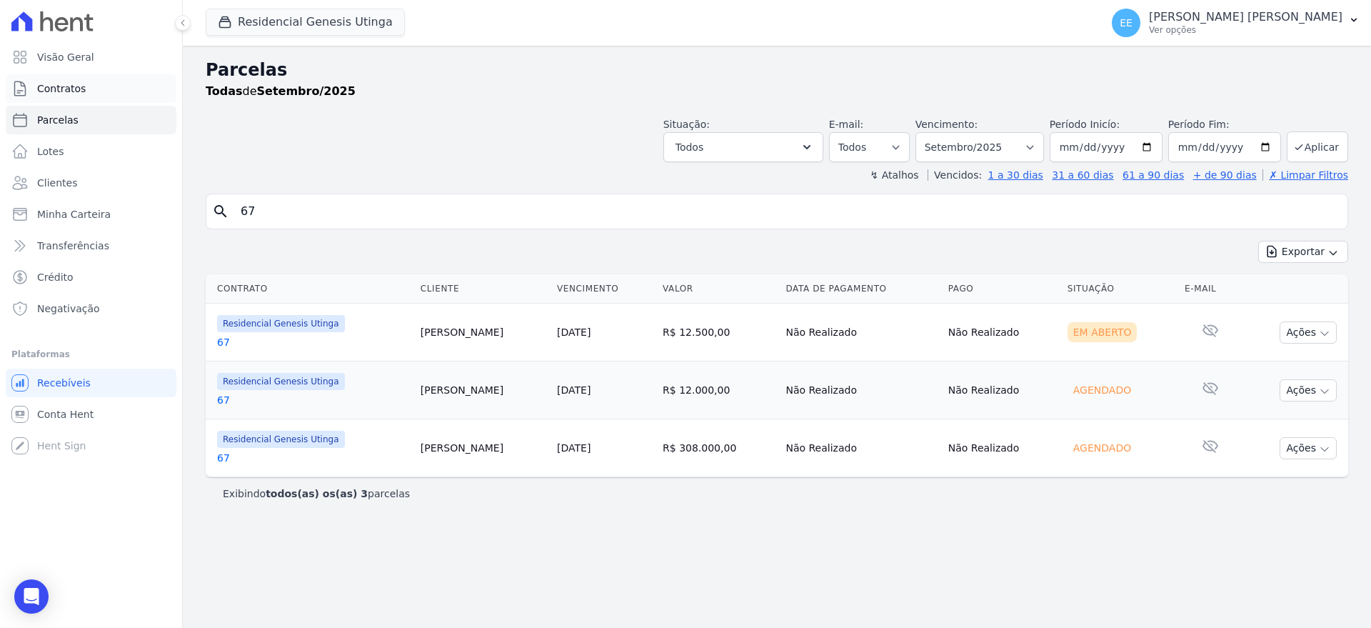
click at [87, 86] on link "Contratos" at bounding box center [91, 88] width 171 height 29
select select
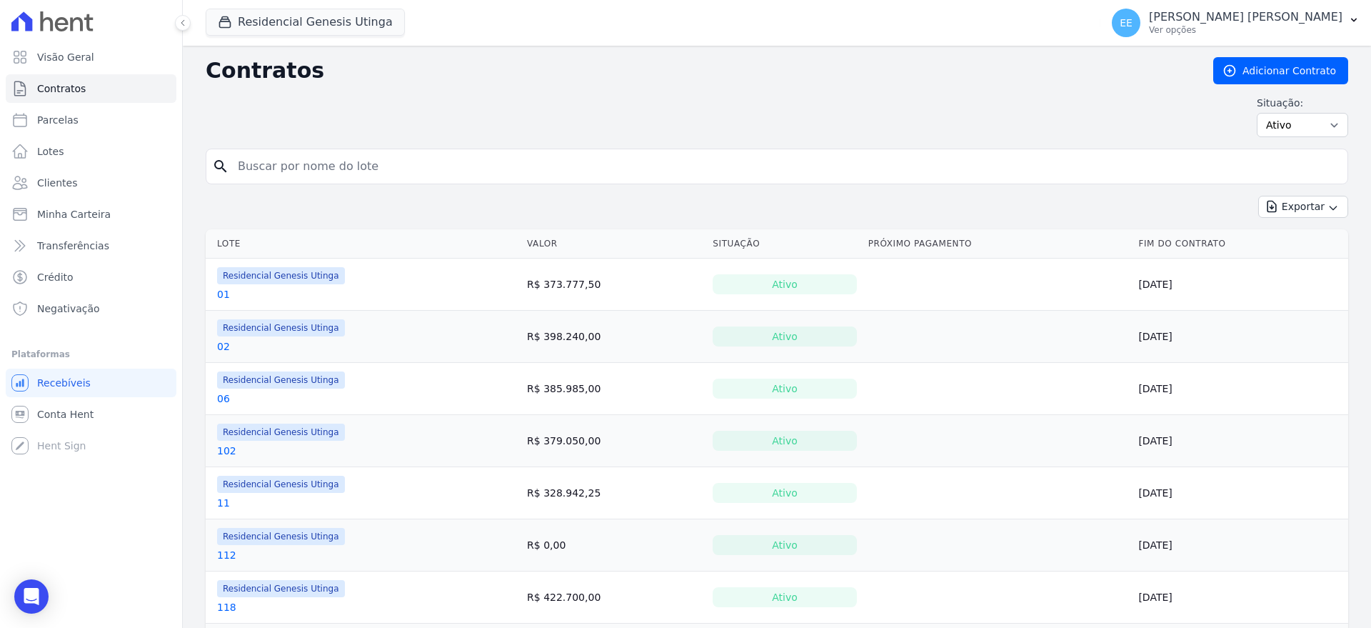
click at [300, 165] on input "search" at bounding box center [785, 166] width 1113 height 29
type input "67"
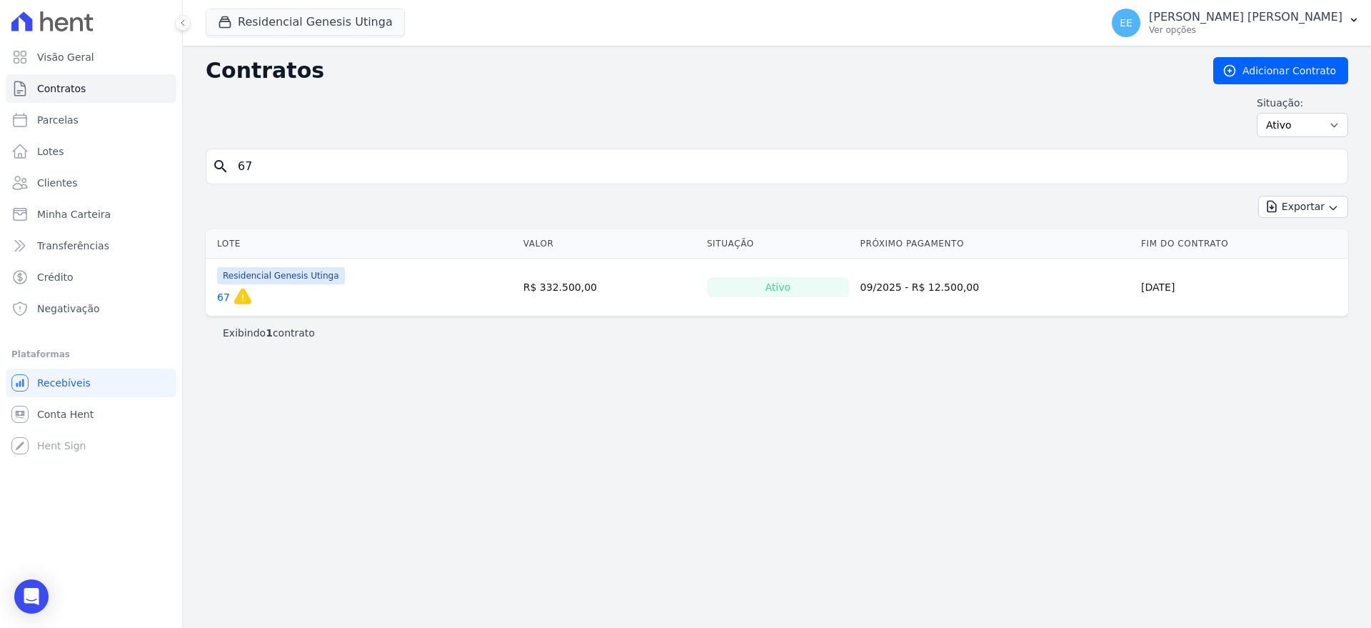
click at [224, 296] on link "67" at bounding box center [223, 297] width 13 height 14
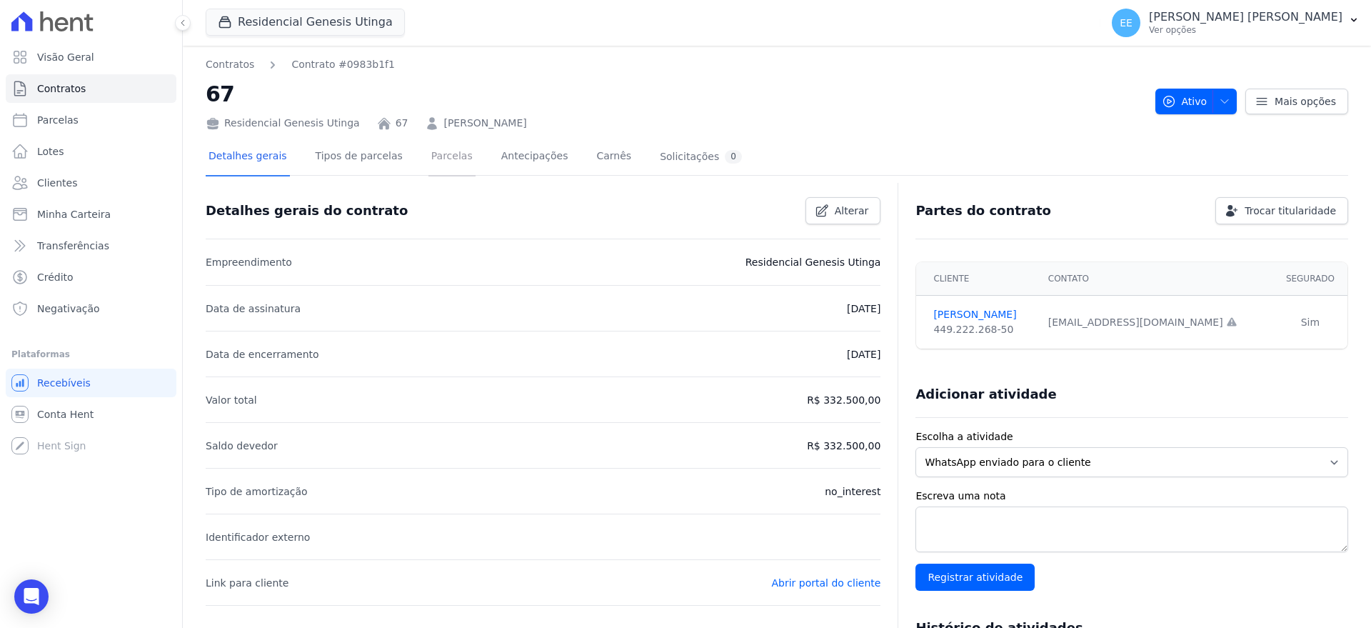
click at [428, 152] on link "Parcelas" at bounding box center [451, 158] width 47 height 38
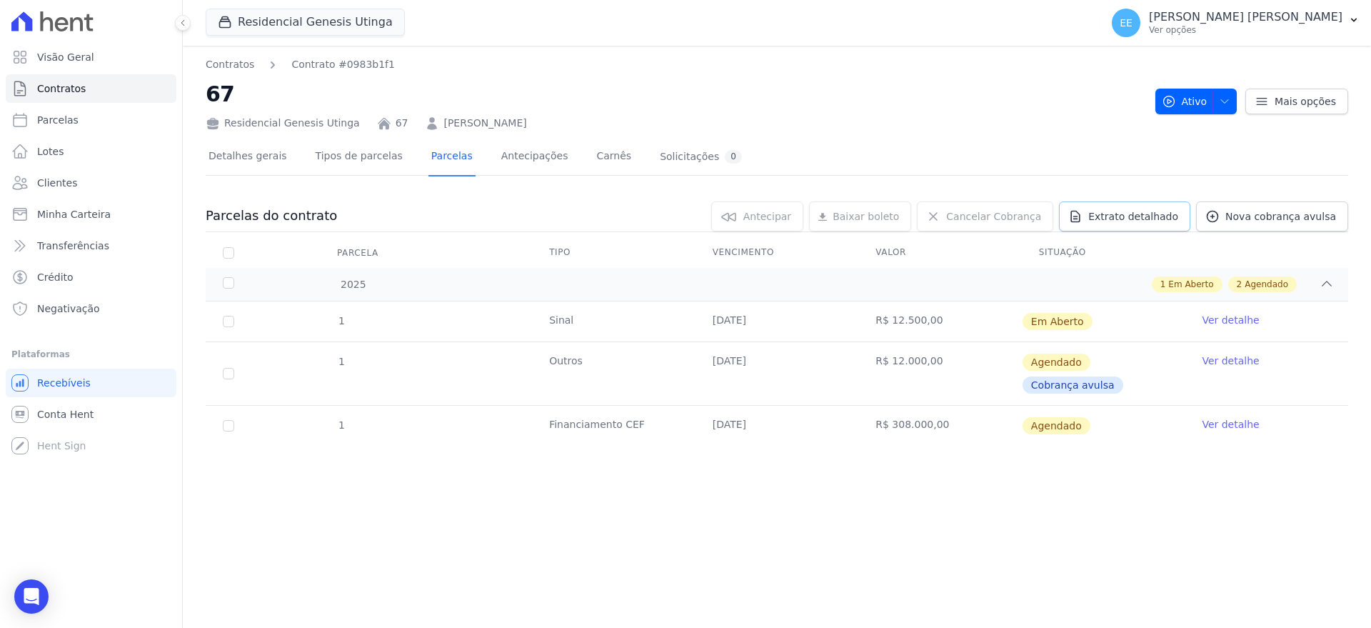
click at [1151, 224] on link "Extrato detalhado" at bounding box center [1124, 216] width 131 height 30
click at [1351, 216] on span "Exportar PDF" at bounding box center [1325, 217] width 75 height 14
click at [80, 88] on span "Contratos" at bounding box center [61, 88] width 49 height 14
